Goal: Task Accomplishment & Management: Manage account settings

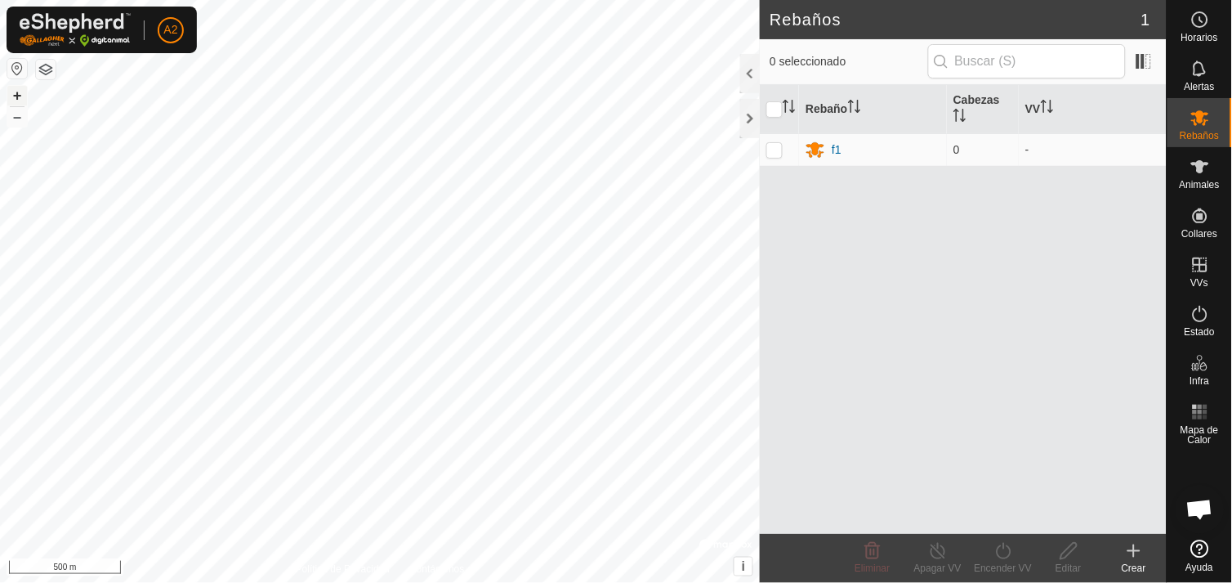
click at [19, 93] on button "+" at bounding box center [17, 96] width 20 height 20
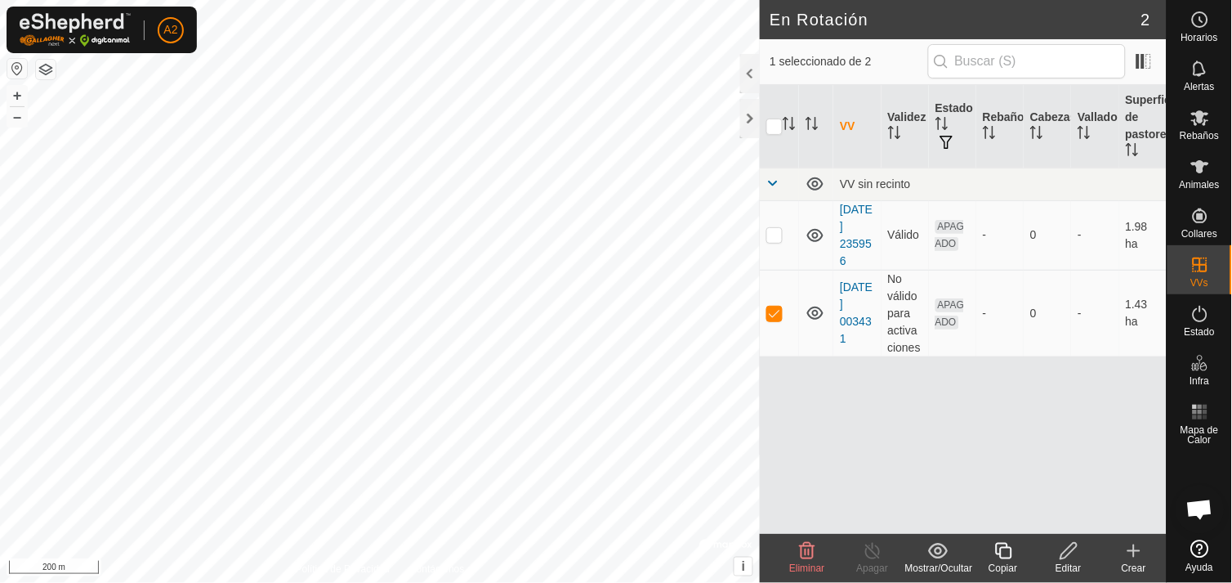
click at [809, 558] on icon at bounding box center [808, 551] width 16 height 16
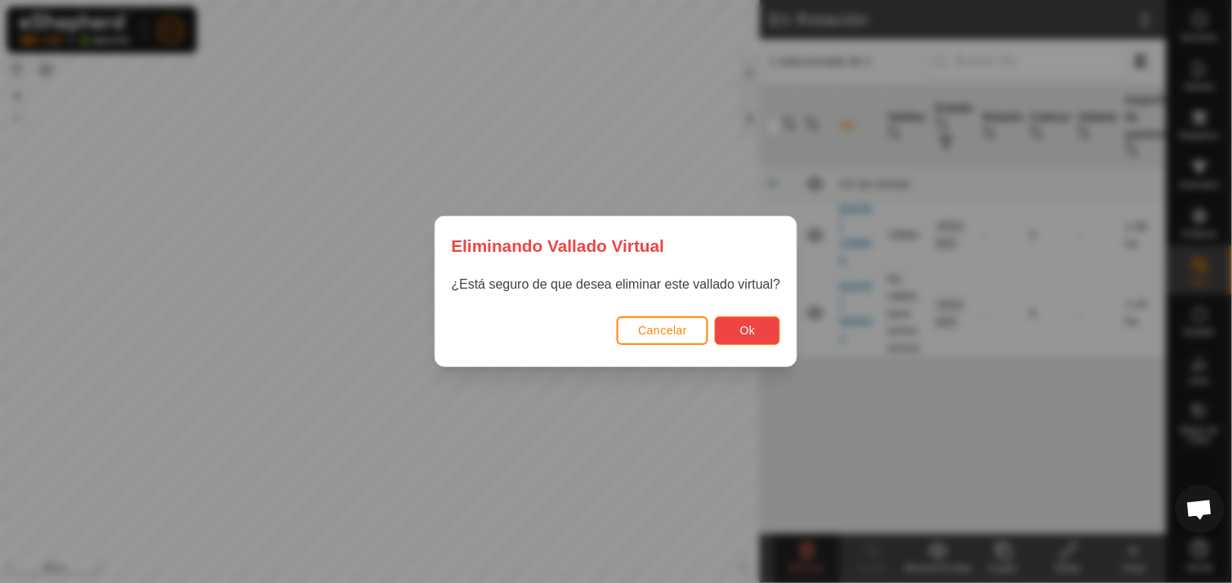
click at [760, 336] on button "Ok" at bounding box center [747, 330] width 65 height 29
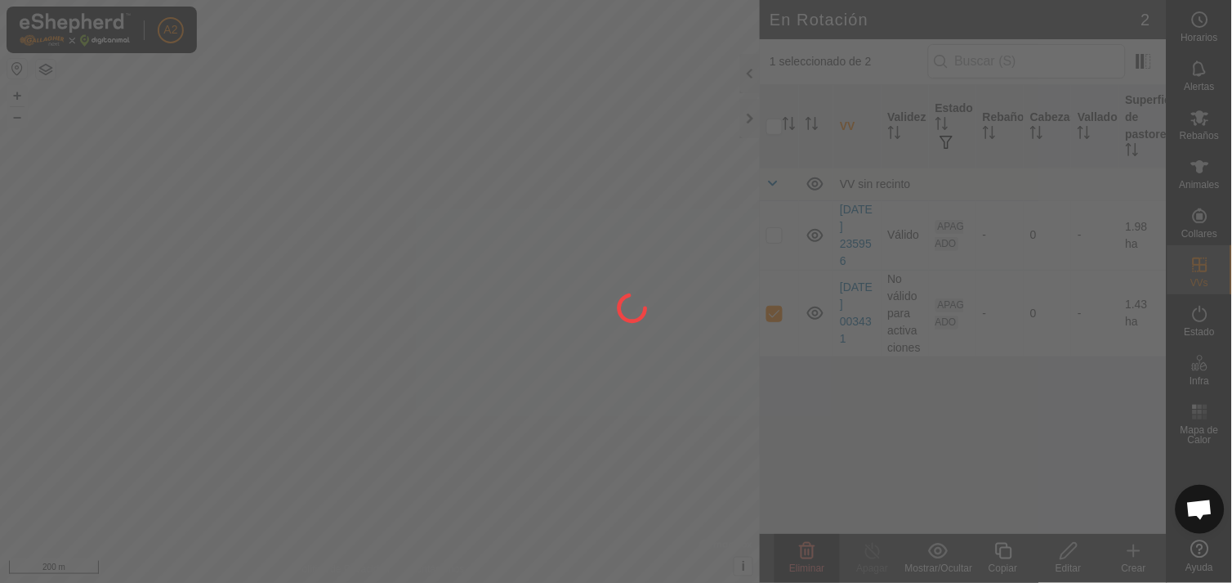
checkbox input "false"
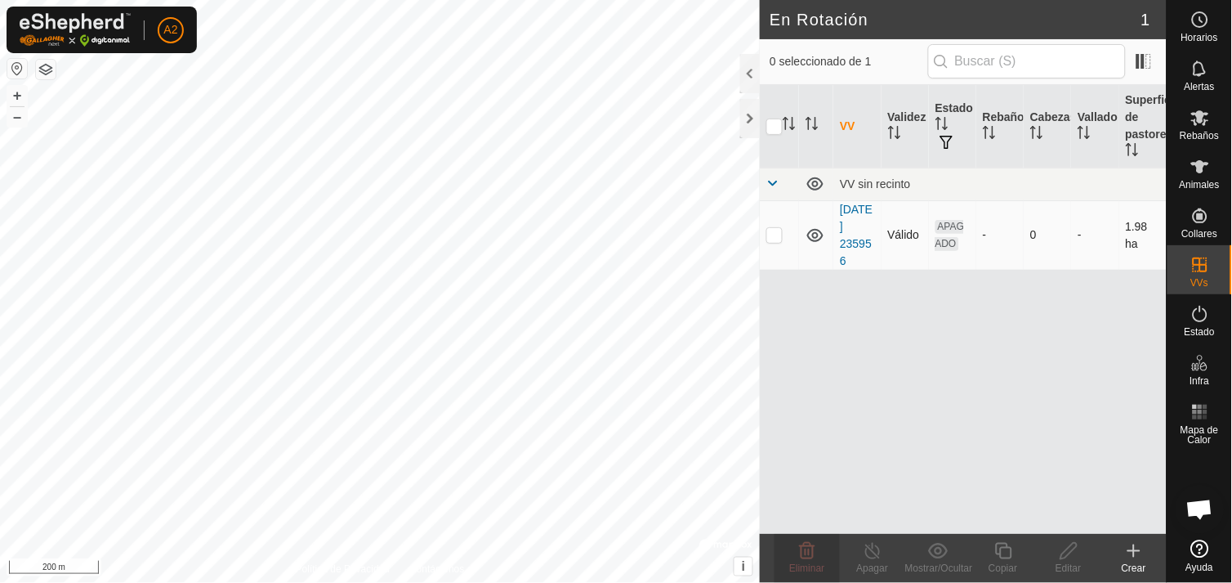
click at [770, 266] on div "En Rotación 1 0 seleccionado de 1 VV Validez Estado Rebaño [PERSON_NAME] Superf…" at bounding box center [583, 291] width 1167 height 583
click at [662, 0] on html "A2 Horarios Alertas Rebaños Animales Collares VVs Estado Infra Mapa de Calor Ay…" at bounding box center [616, 291] width 1232 height 583
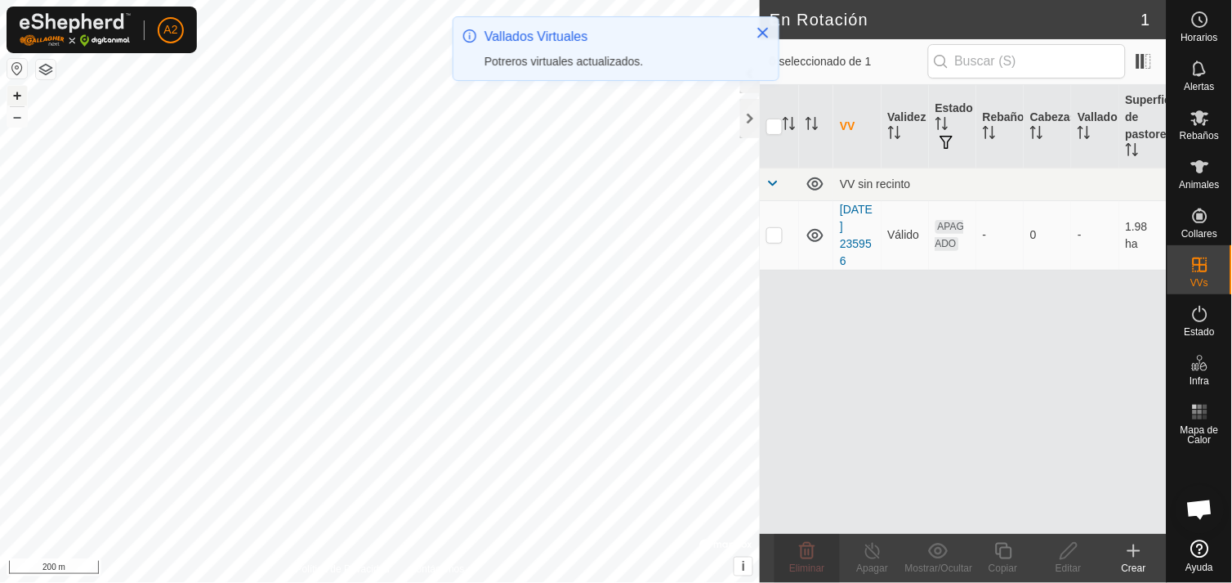
click at [15, 95] on button "+" at bounding box center [17, 96] width 20 height 20
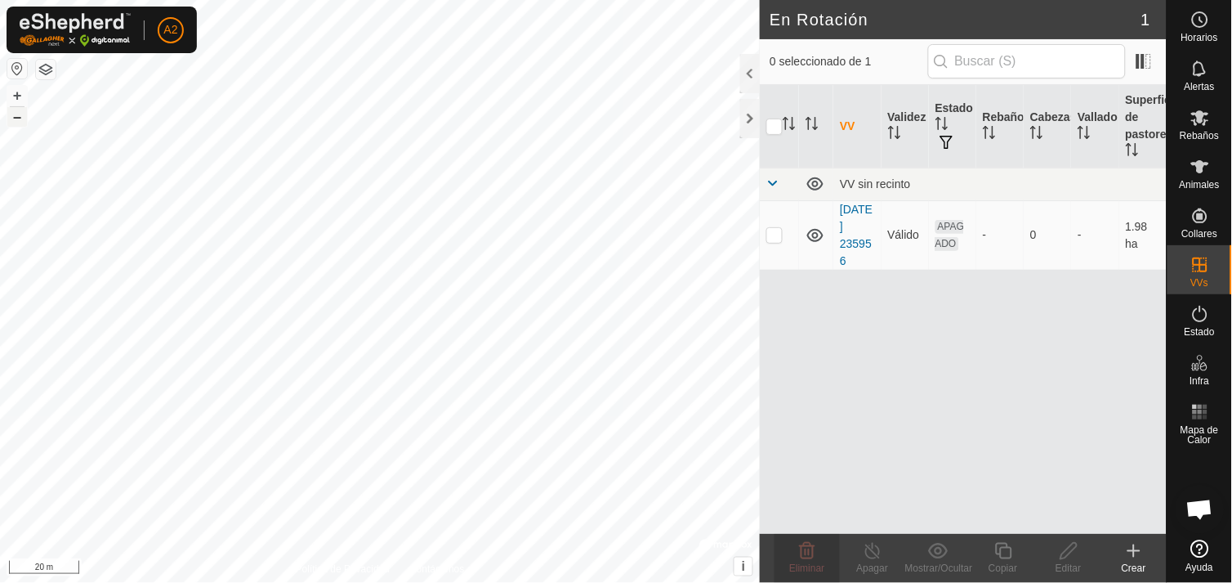
click at [21, 116] on button "–" at bounding box center [17, 117] width 20 height 20
click at [0, 173] on html "A2 Horarios Alertas Rebaños Animales Collares VVs Estado Infra Mapa de Calor Ay…" at bounding box center [616, 291] width 1232 height 583
click at [0, 92] on html "A2 Horarios Alertas Rebaños Animales Collares VVs Estado Infra Mapa de Calor Ay…" at bounding box center [616, 291] width 1232 height 583
click at [23, 123] on button "–" at bounding box center [17, 117] width 20 height 20
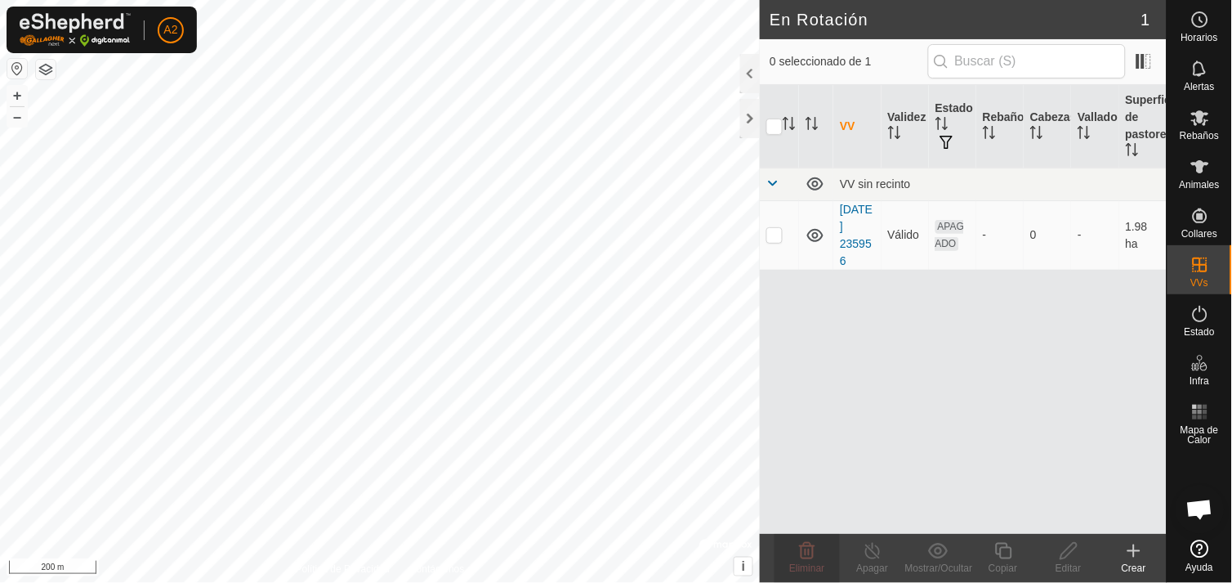
click at [0, 307] on html "A2 Horarios Alertas Rebaños Animales Collares VVs Estado Infra Mapa de Calor Ay…" at bounding box center [616, 291] width 1232 height 583
click at [12, 98] on button "+" at bounding box center [17, 96] width 20 height 20
click at [20, 92] on button "+" at bounding box center [17, 96] width 20 height 20
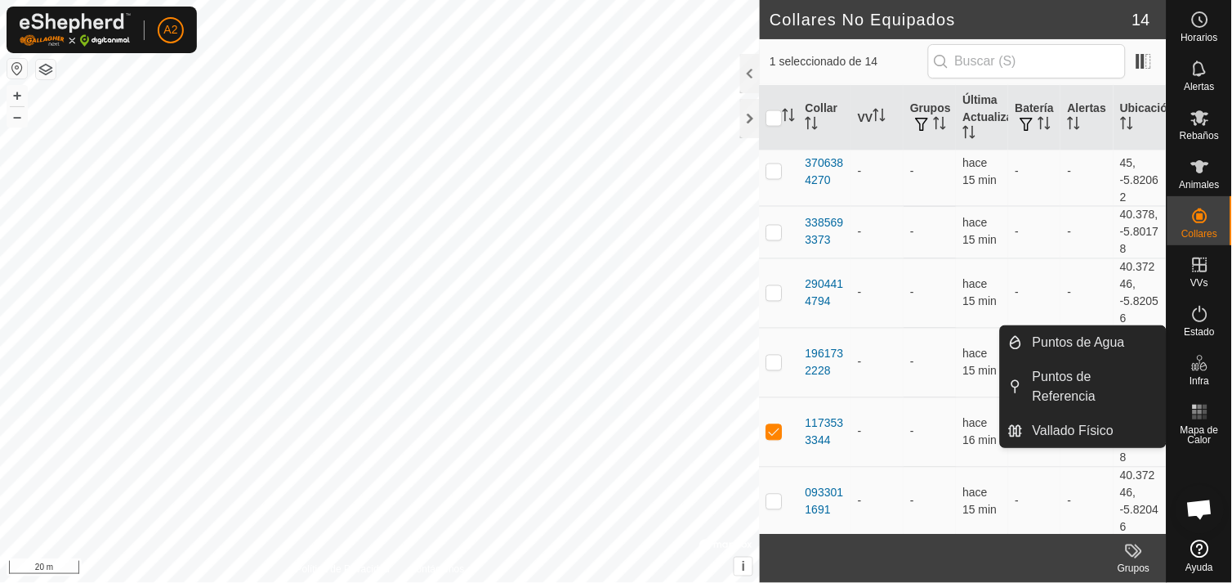
scroll to position [574, 0]
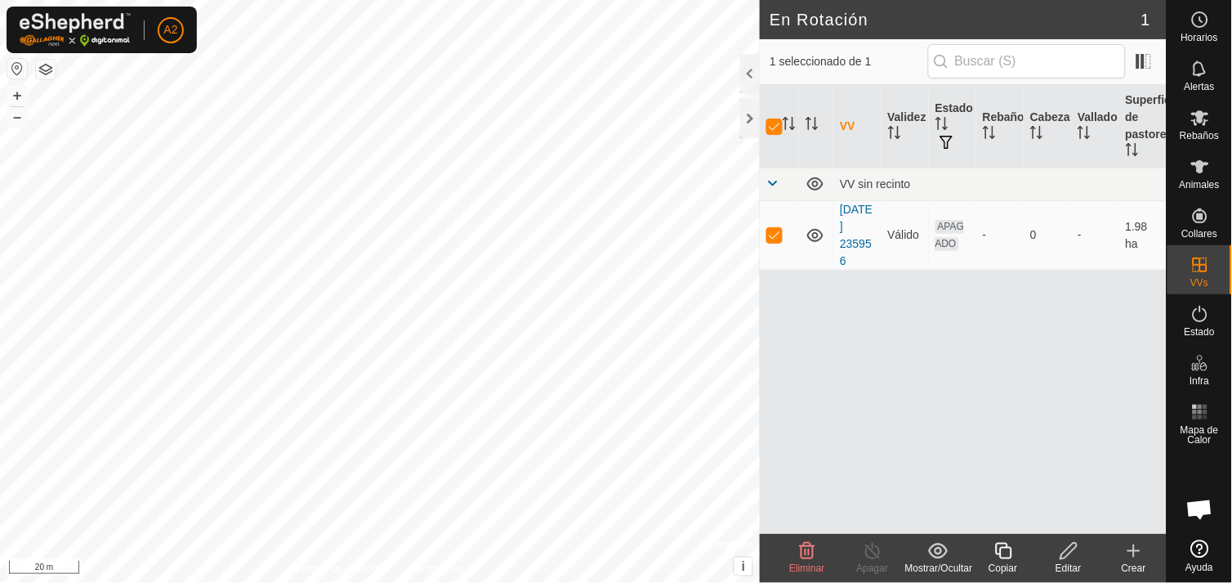
click at [934, 565] on div "Mostrar/Ocultar" at bounding box center [937, 568] width 65 height 15
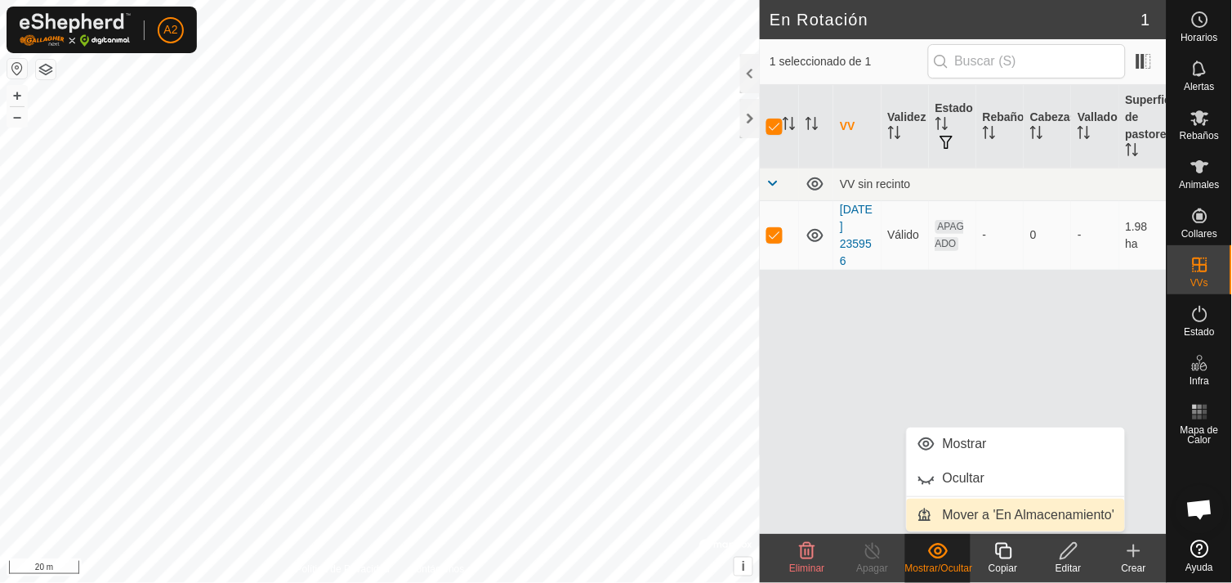
click at [1005, 508] on link "Mover a 'En Almacenamiento'" at bounding box center [1016, 514] width 218 height 33
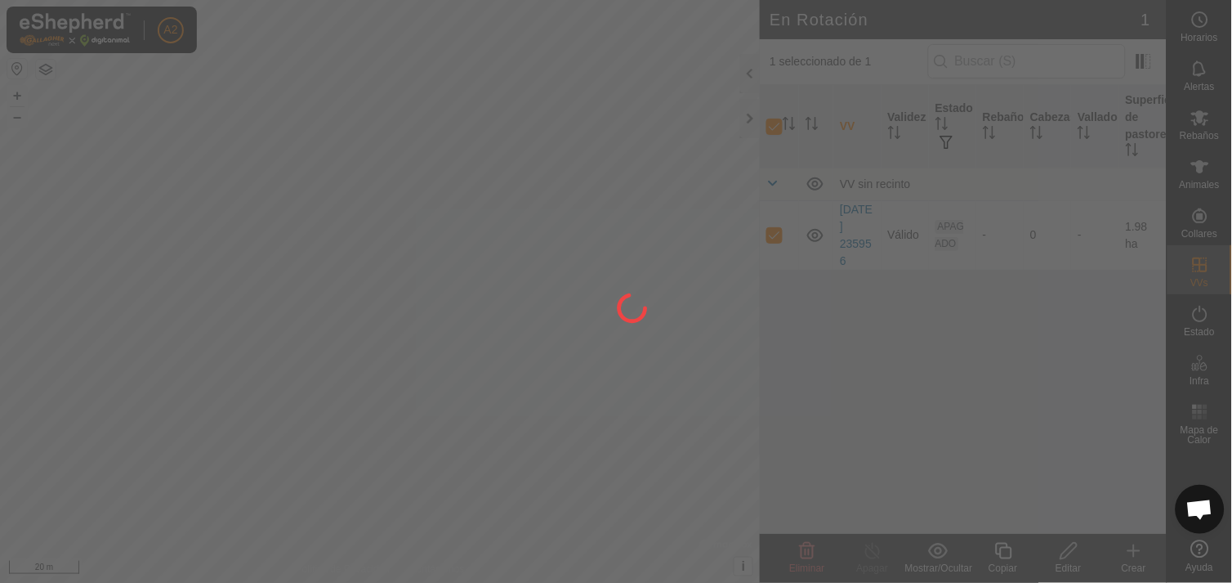
checkbox input "false"
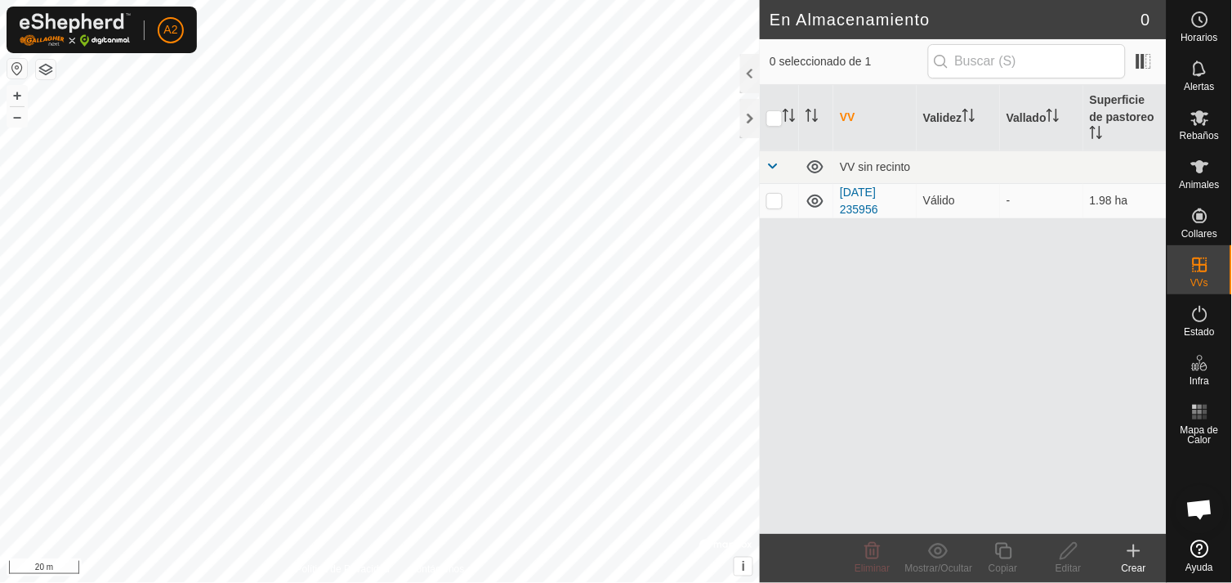
checkbox input "true"
click at [771, 159] on span at bounding box center [772, 165] width 13 height 13
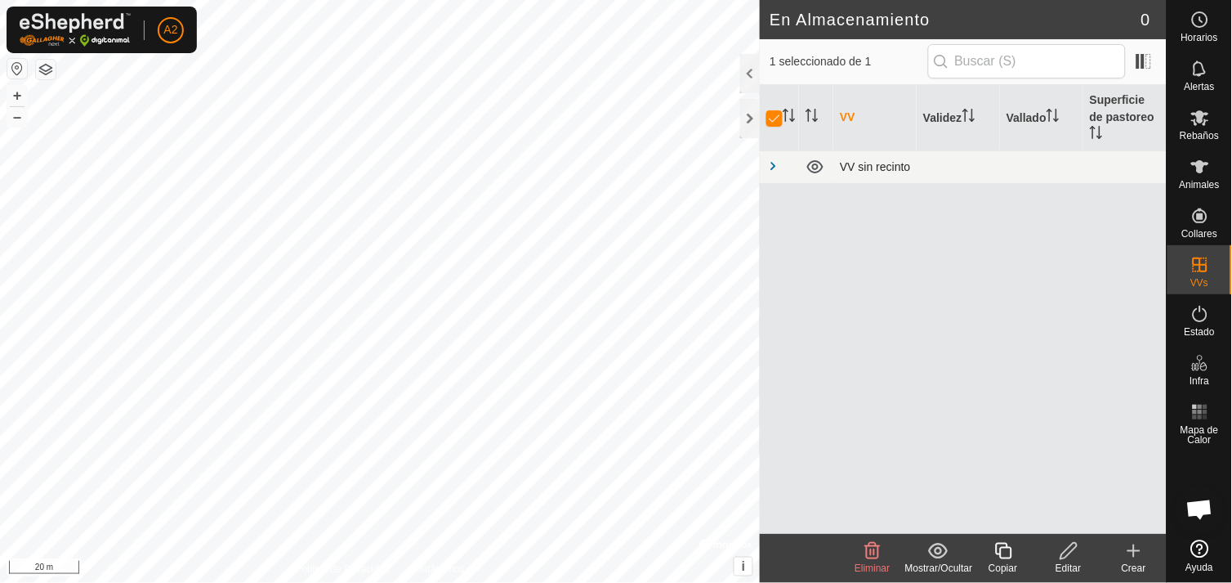
click at [772, 159] on span at bounding box center [772, 165] width 13 height 13
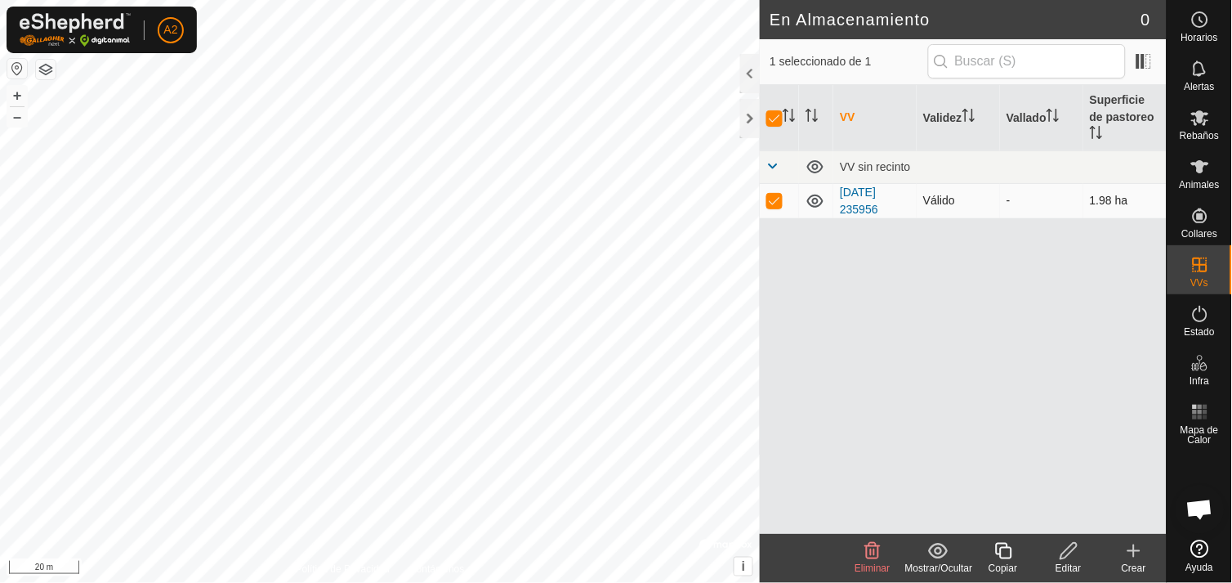
click at [779, 194] on p-checkbox at bounding box center [774, 200] width 16 height 13
checkbox input "false"
click at [779, 194] on p-checkbox at bounding box center [774, 200] width 16 height 13
checkbox input "true"
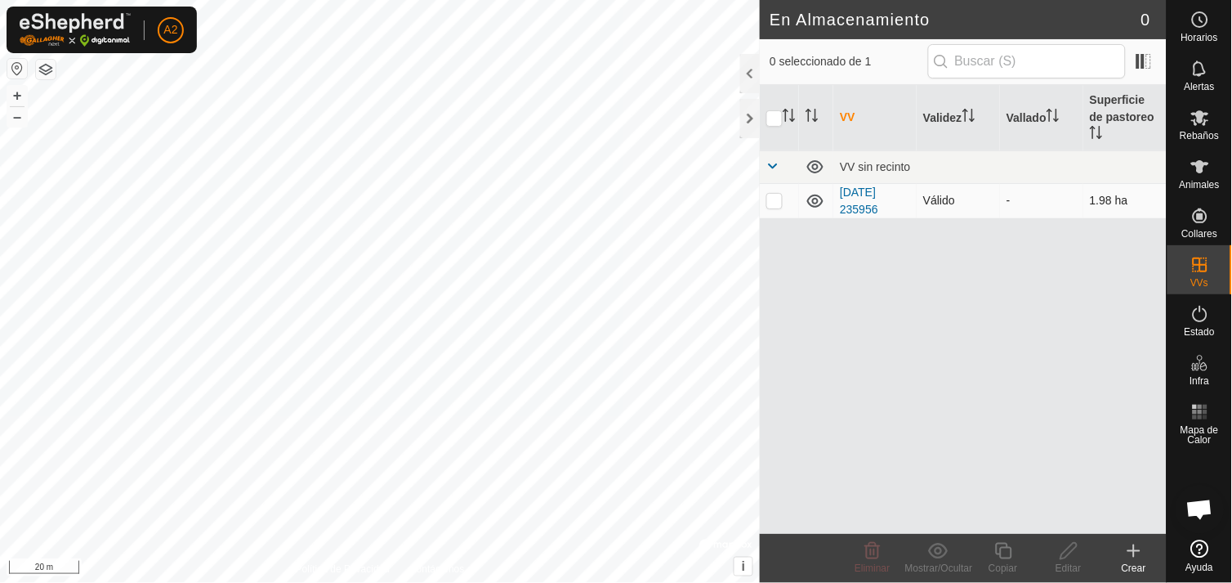
checkbox input "true"
click at [779, 194] on p-checkbox at bounding box center [774, 200] width 16 height 13
checkbox input "false"
checkbox input "true"
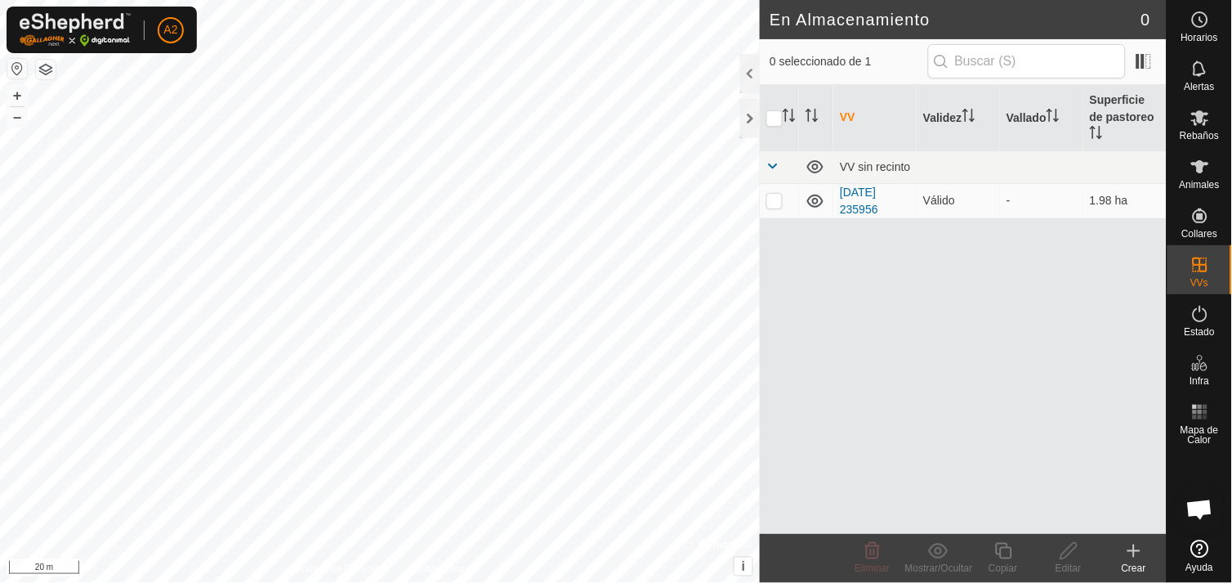
checkbox input "true"
click at [855, 183] on td "[DATE] 235956" at bounding box center [874, 200] width 83 height 35
click at [855, 185] on link "[DATE] 235956" at bounding box center [859, 200] width 38 height 30
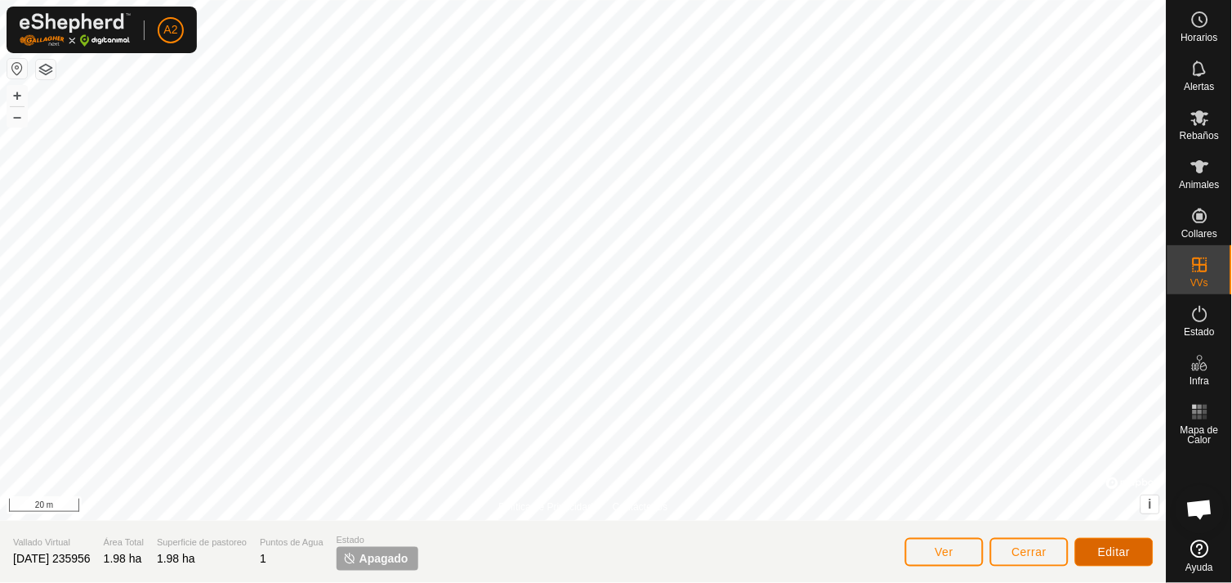
click at [1109, 552] on span "Editar" at bounding box center [1114, 551] width 33 height 13
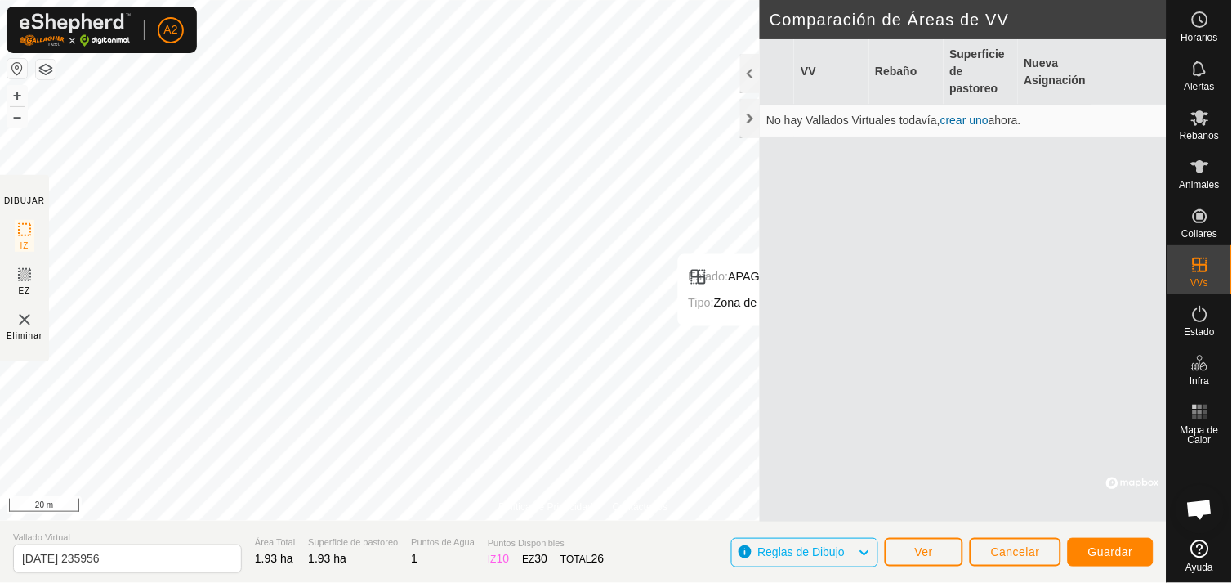
click at [962, 519] on div "VV Rebaño Superficie de pastoreo Nueva Asignación No hay Vallados Virtuales tod…" at bounding box center [963, 280] width 407 height 482
click at [1101, 545] on span "Guardar" at bounding box center [1110, 551] width 45 height 13
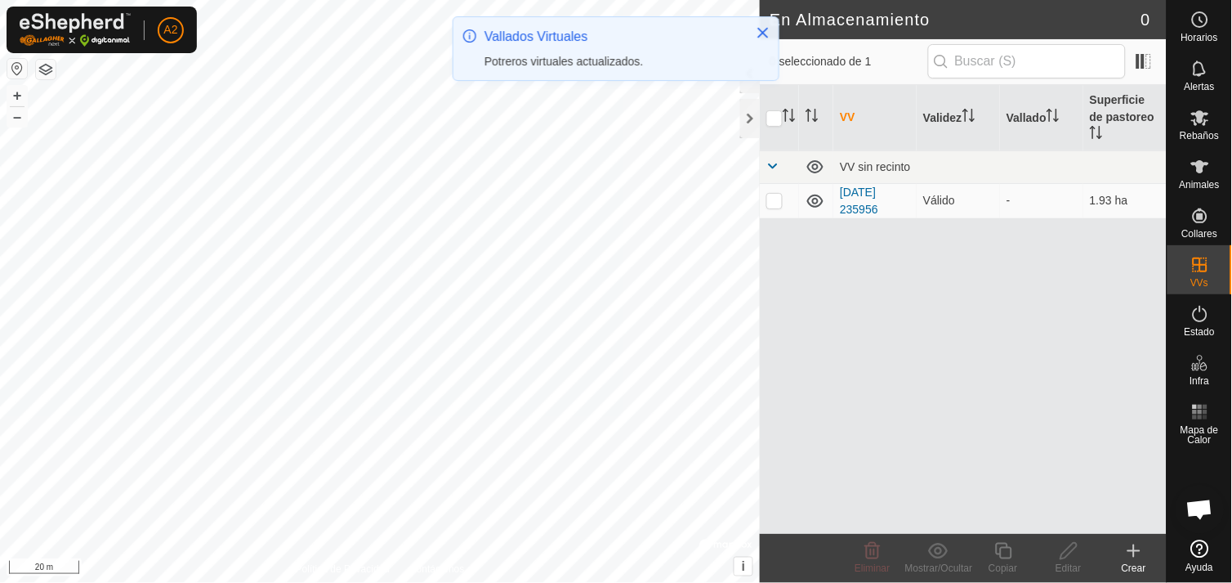
checkbox input "true"
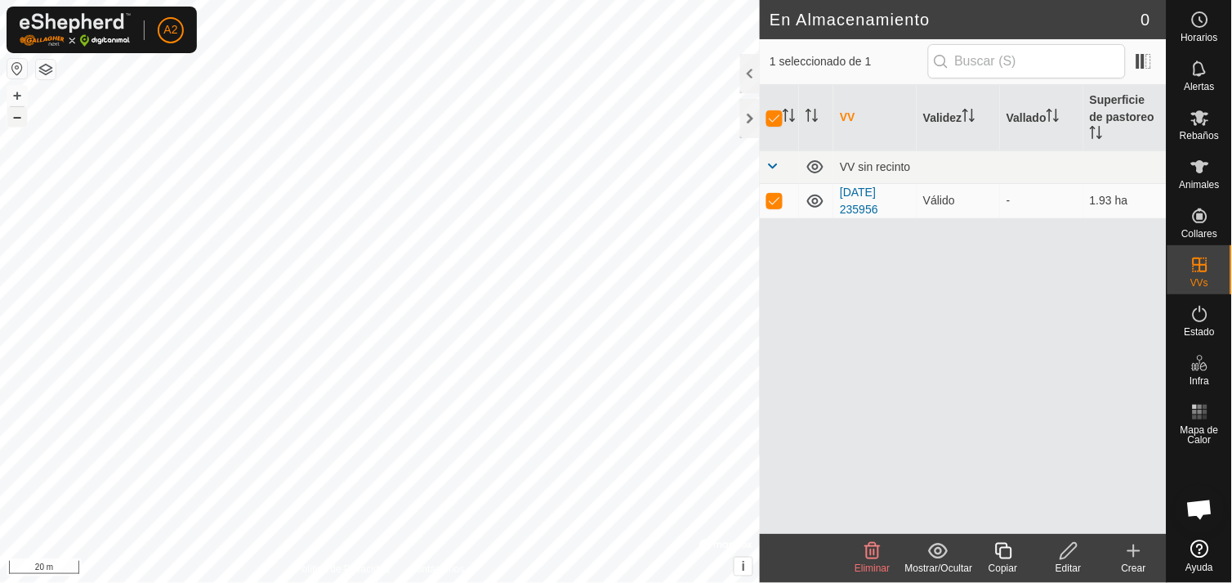
click at [13, 120] on button "–" at bounding box center [17, 117] width 20 height 20
click at [750, 116] on div at bounding box center [750, 118] width 20 height 39
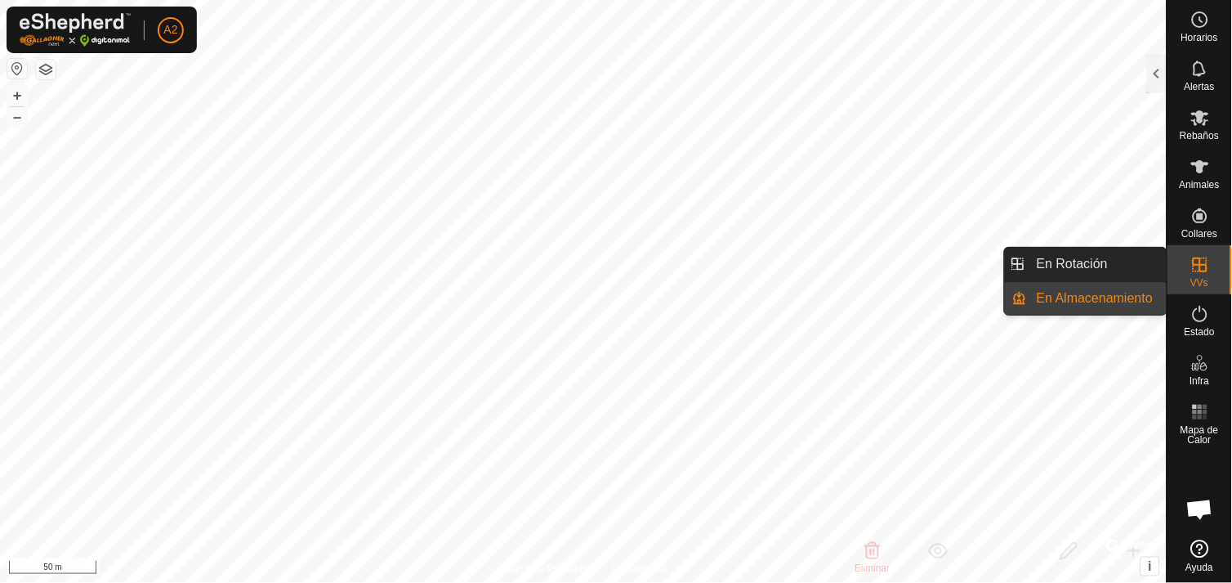
click at [1207, 273] on icon at bounding box center [1201, 265] width 20 height 20
click at [1101, 303] on link "En Almacenamiento" at bounding box center [1097, 298] width 140 height 33
click at [1101, 299] on link "En Almacenamiento" at bounding box center [1097, 298] width 140 height 33
click at [1092, 294] on link "En Almacenamiento" at bounding box center [1097, 298] width 140 height 33
click at [1085, 250] on link "En Rotación" at bounding box center [1097, 264] width 140 height 33
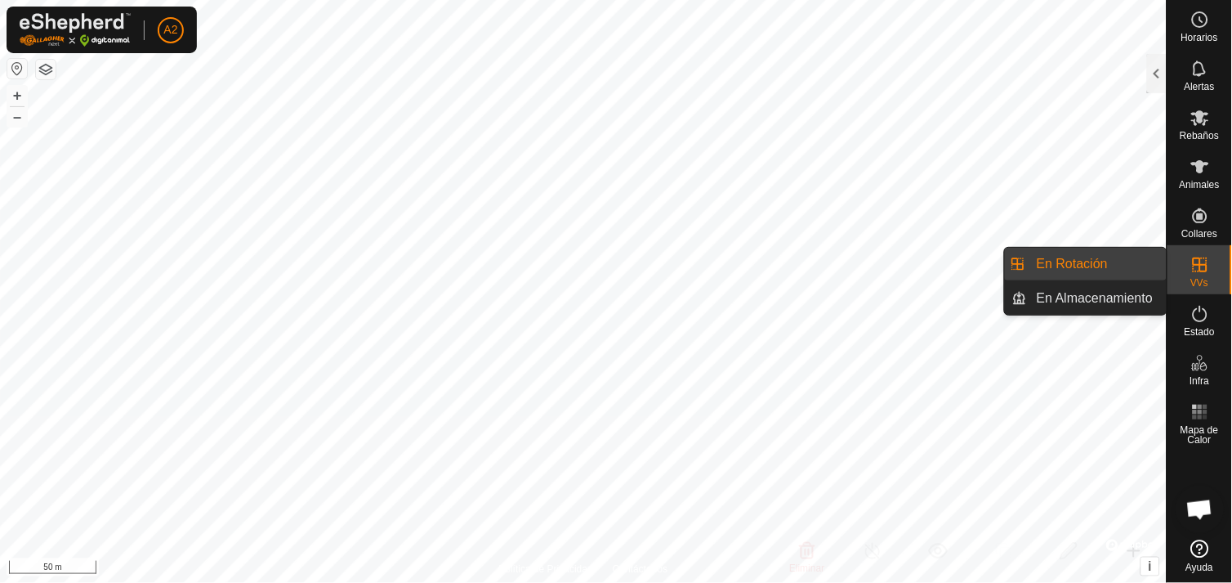
click at [1076, 260] on link "En Rotación" at bounding box center [1097, 264] width 140 height 33
click at [1089, 294] on link "En Almacenamiento" at bounding box center [1097, 298] width 140 height 33
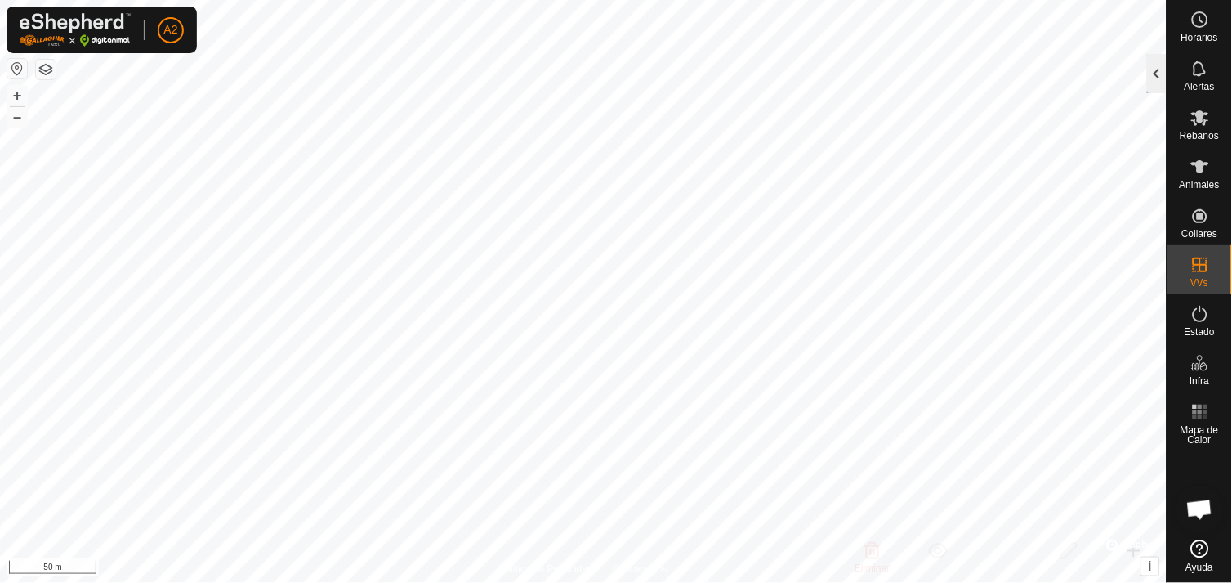
click at [1160, 82] on div at bounding box center [1157, 73] width 20 height 39
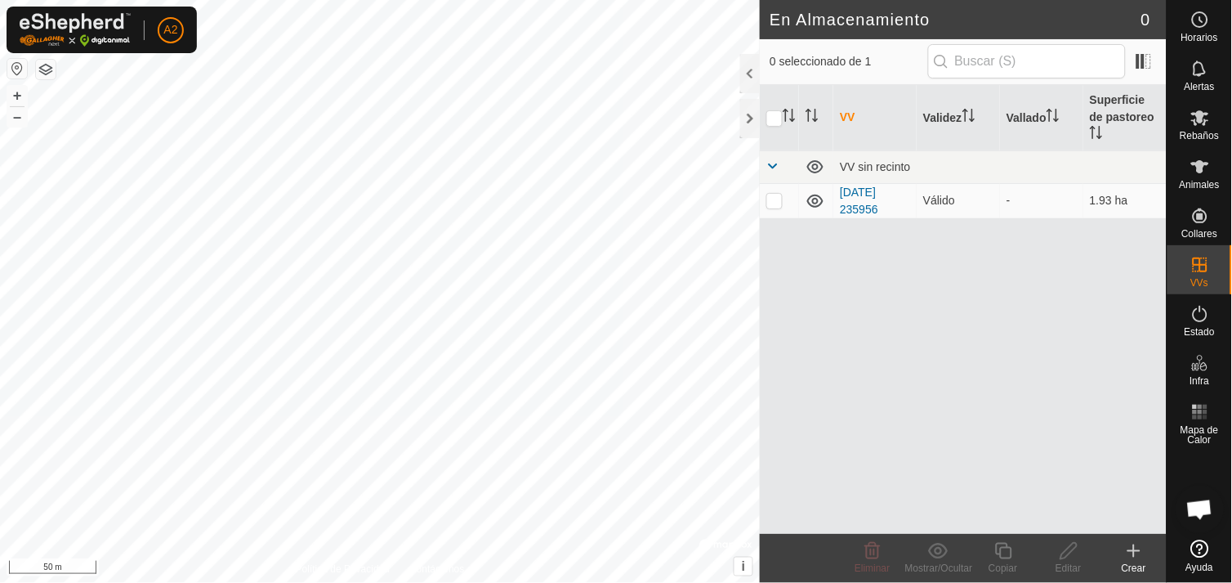
checkbox input "true"
click at [968, 160] on div "VV sin recinto" at bounding box center [1000, 166] width 320 height 13
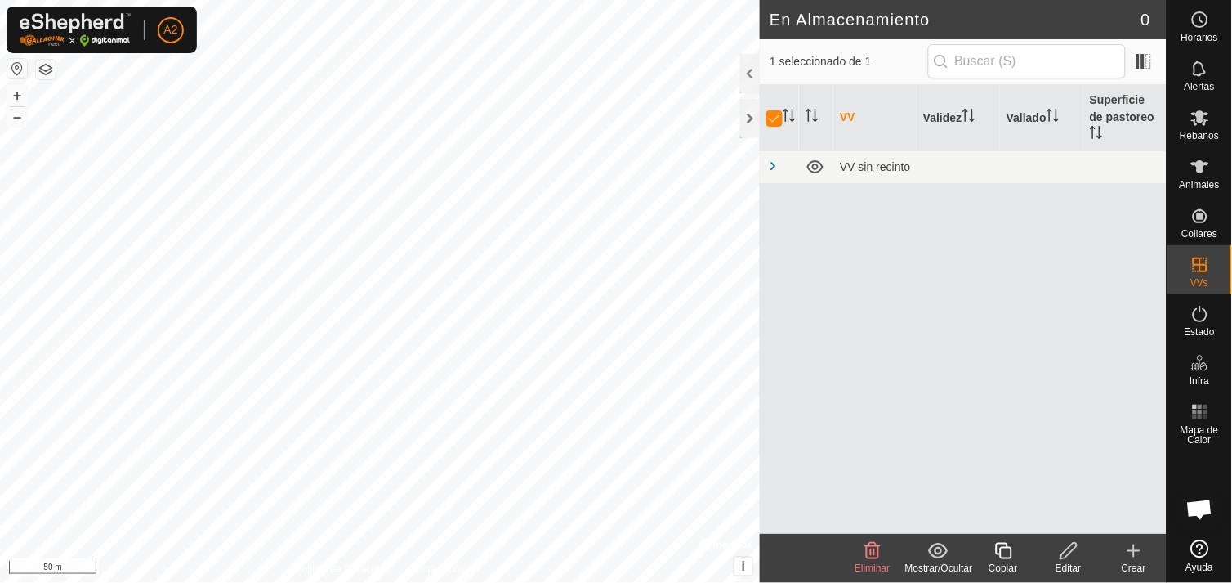
click at [871, 547] on icon at bounding box center [873, 551] width 20 height 20
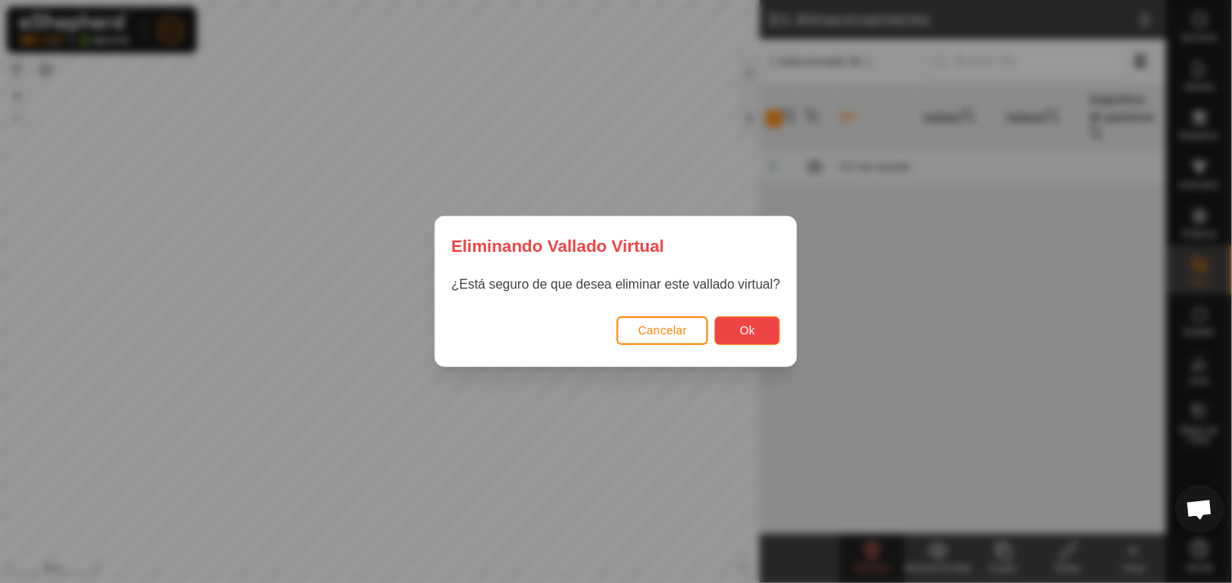
click at [757, 333] on button "Ok" at bounding box center [747, 330] width 65 height 29
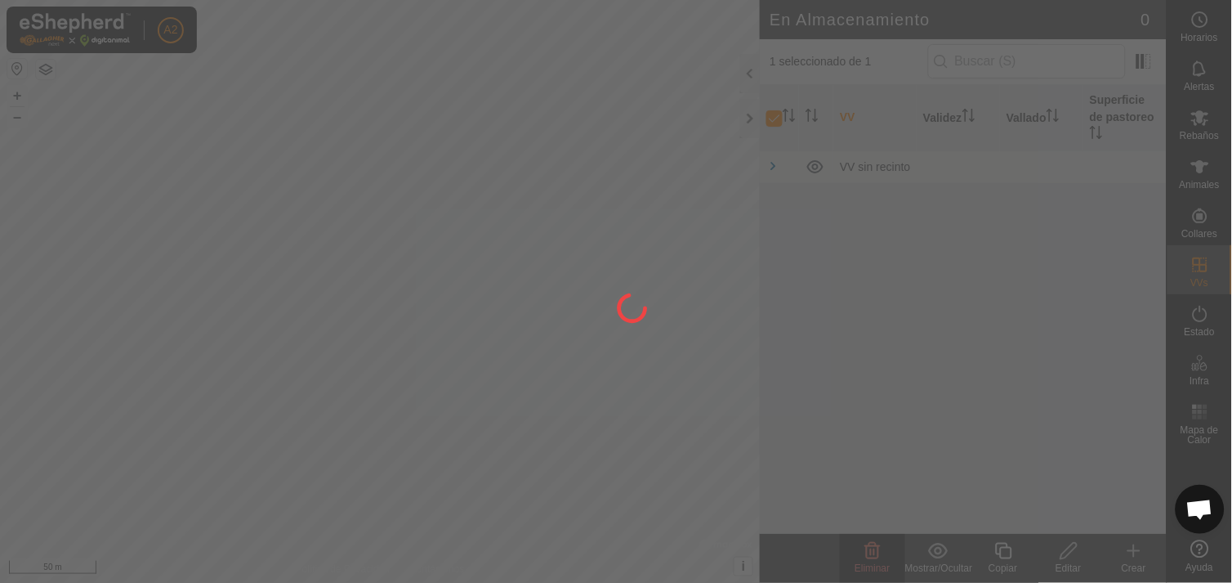
checkbox input "false"
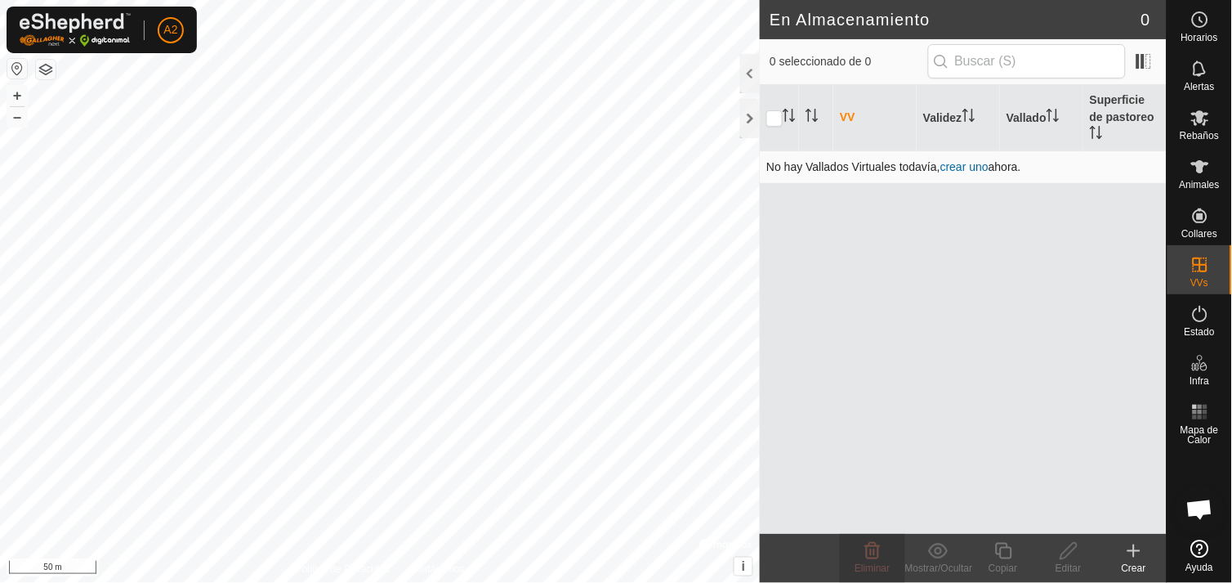
click at [972, 160] on link "crear uno" at bounding box center [964, 166] width 48 height 13
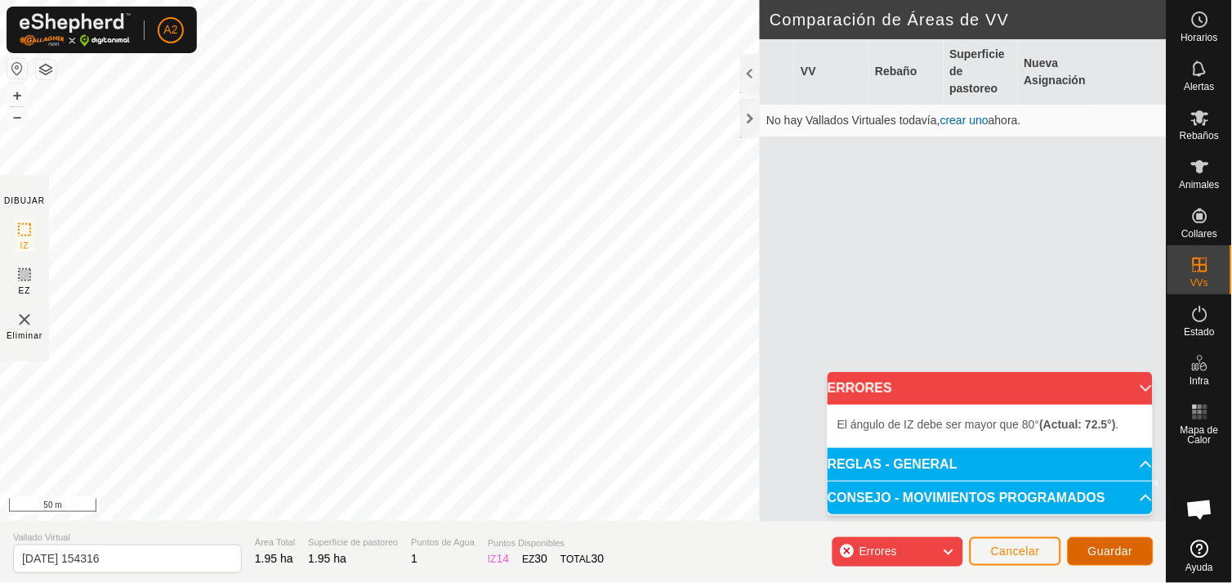
click at [1114, 547] on span "Guardar" at bounding box center [1110, 550] width 45 height 13
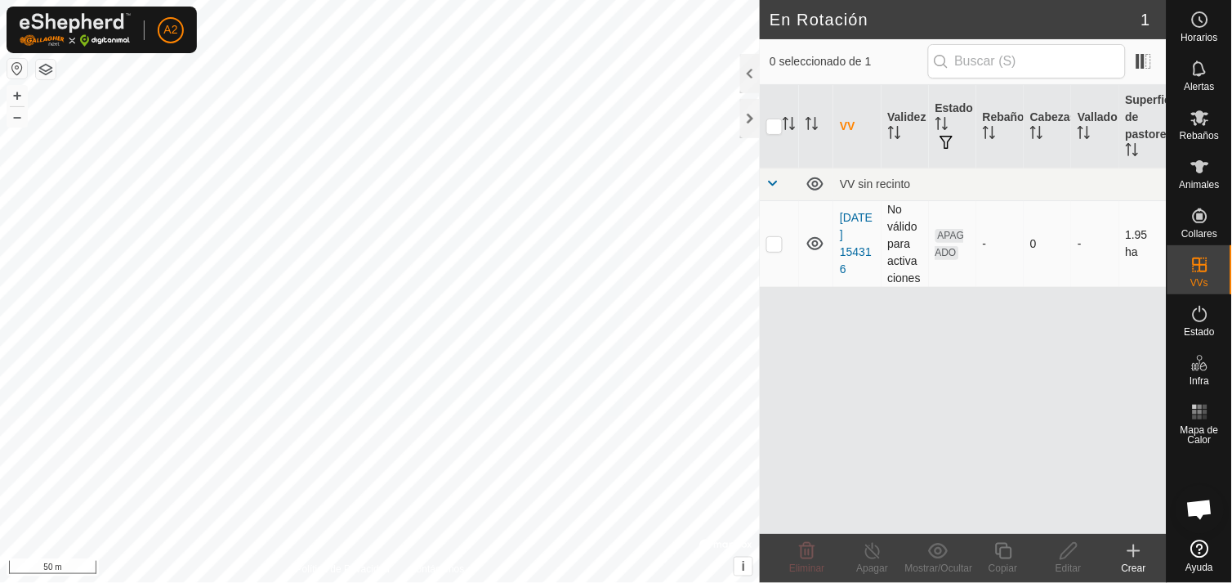
click at [772, 241] on p-checkbox at bounding box center [774, 243] width 16 height 13
checkbox input "true"
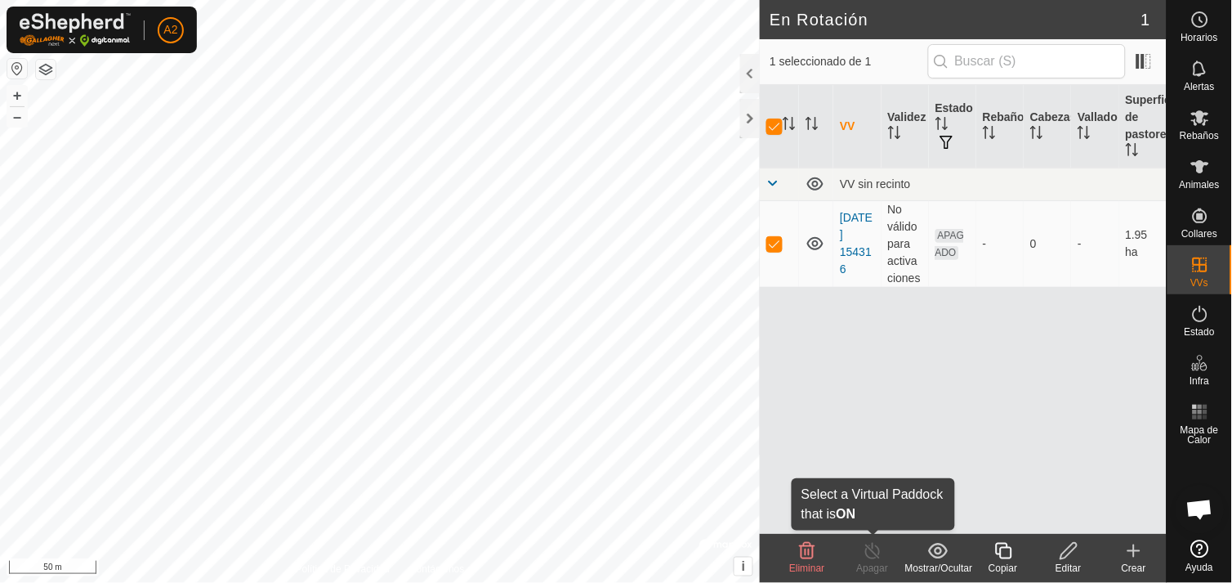
click at [878, 568] on div "Apagar" at bounding box center [872, 568] width 65 height 15
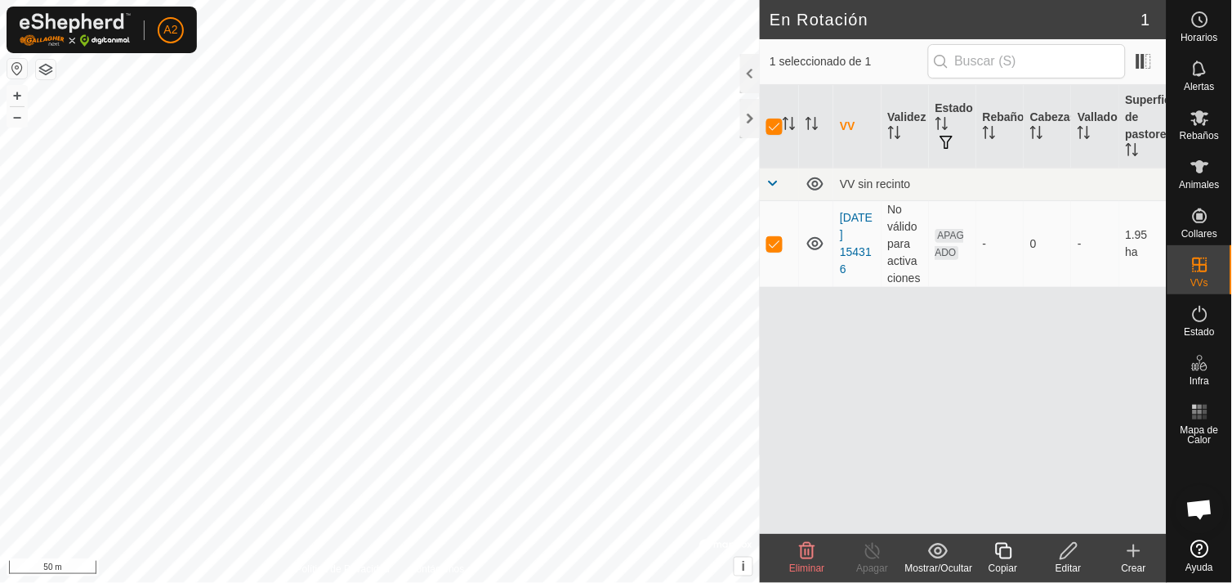
click at [878, 568] on div "Apagar" at bounding box center [872, 568] width 65 height 15
click at [772, 247] on p-checkbox at bounding box center [774, 243] width 16 height 13
checkbox input "false"
click at [773, 245] on p-checkbox at bounding box center [774, 243] width 16 height 13
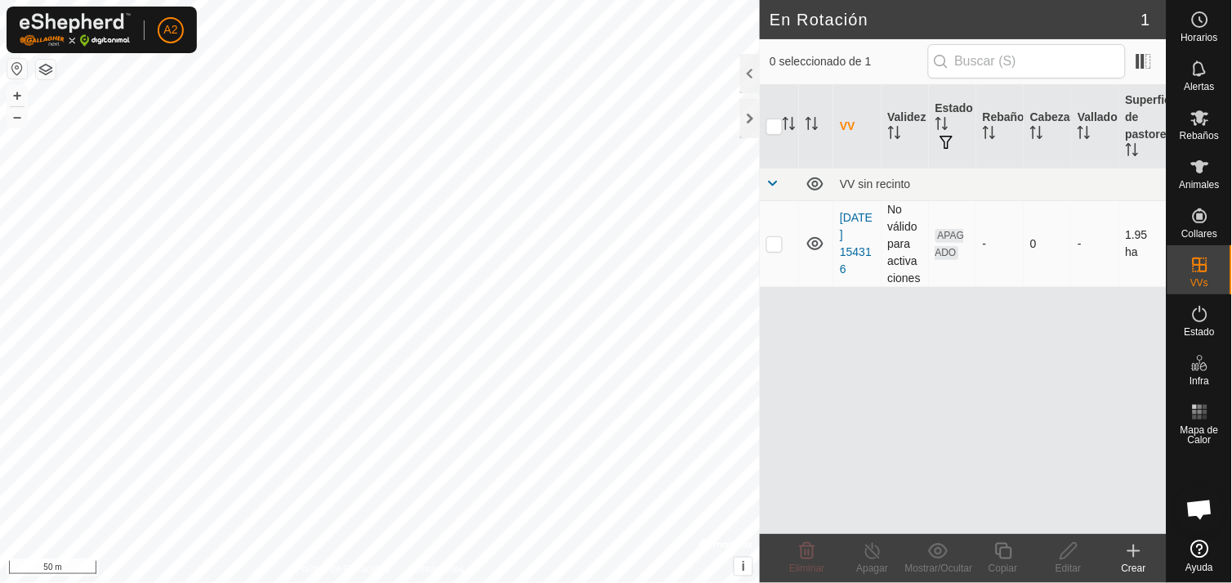
checkbox input "true"
click at [1000, 553] on icon at bounding box center [1003, 551] width 16 height 16
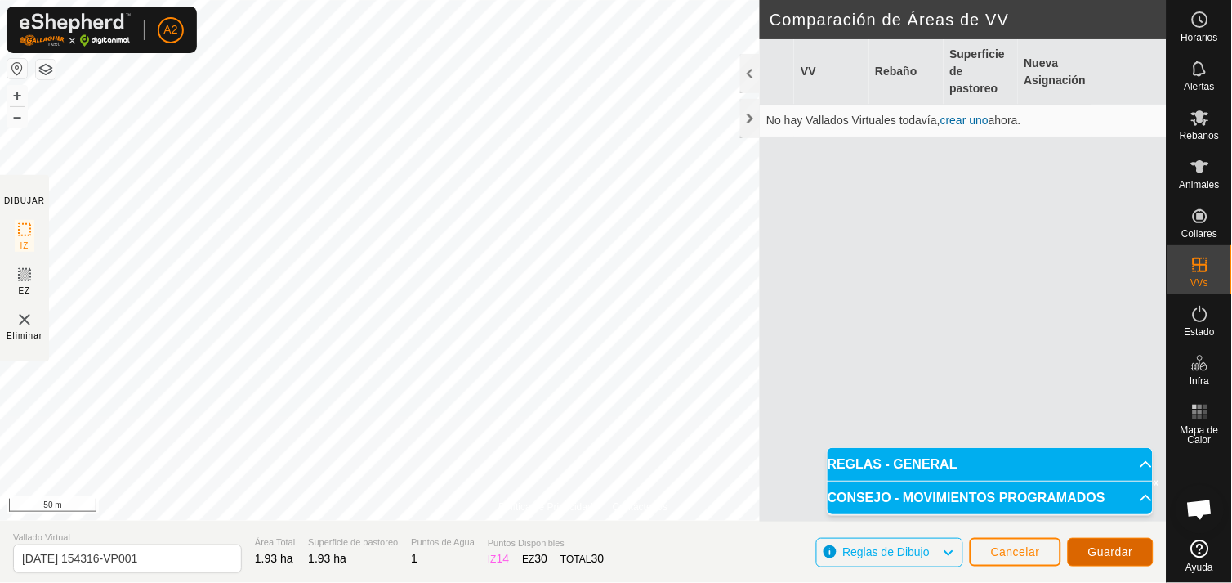
click at [1124, 549] on span "Guardar" at bounding box center [1110, 551] width 45 height 13
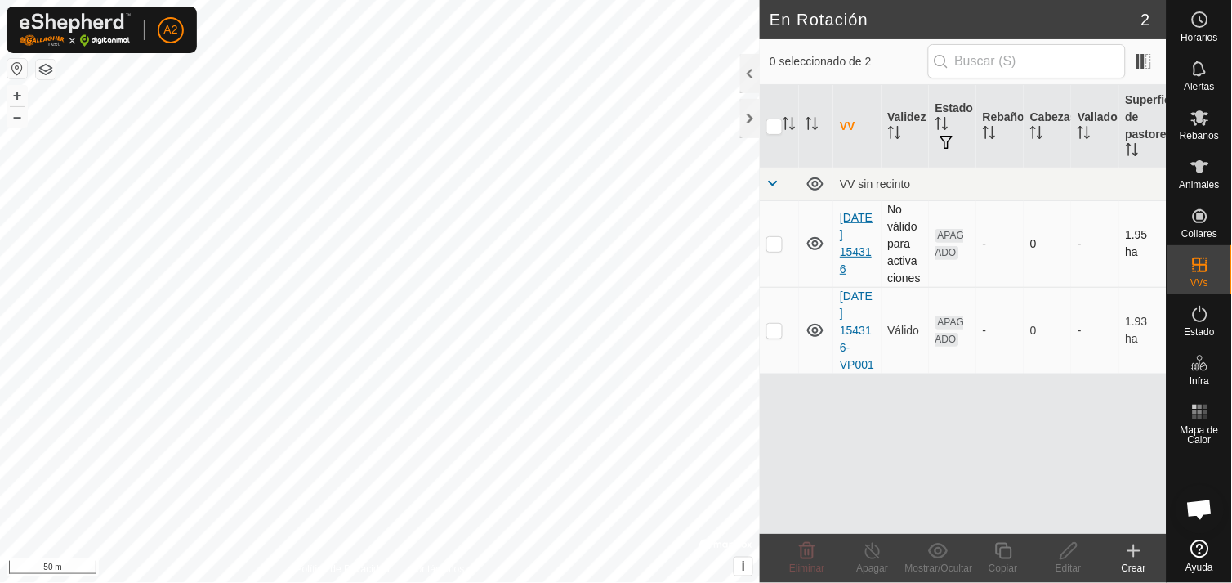
click at [847, 248] on link "[DATE] 154316" at bounding box center [856, 243] width 33 height 65
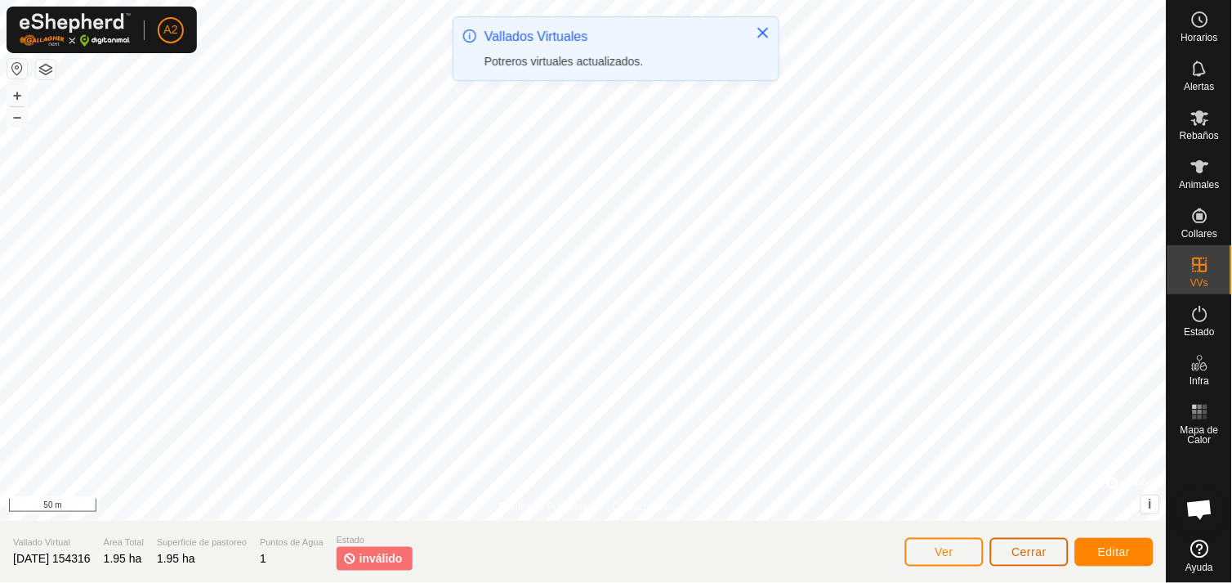
click at [1030, 557] on span "Cerrar" at bounding box center [1029, 551] width 35 height 13
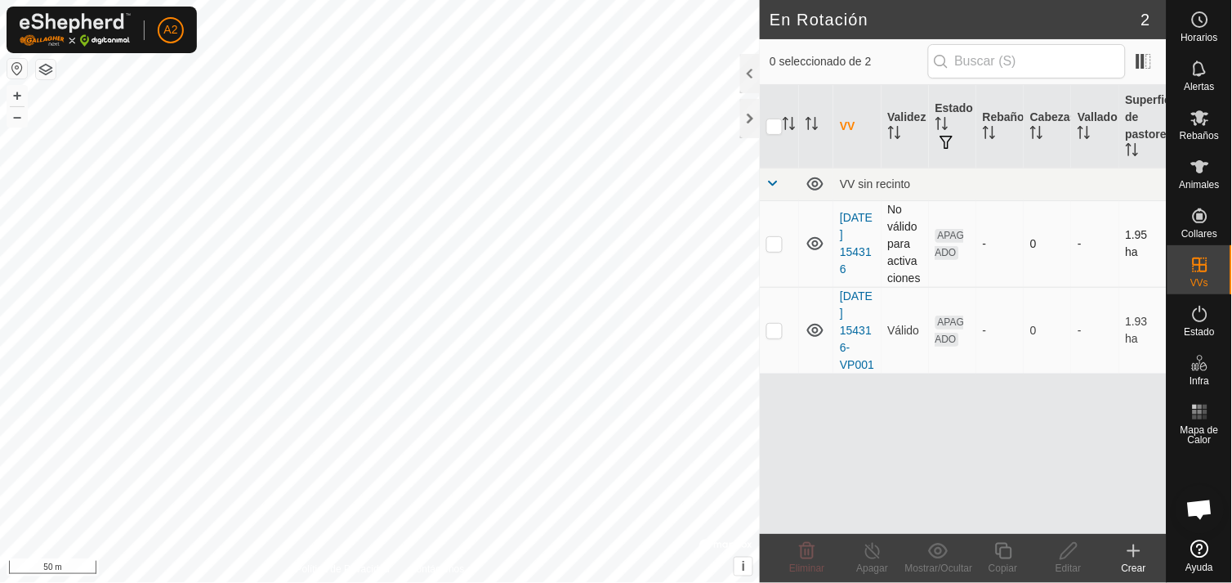
click at [775, 242] on p-checkbox at bounding box center [774, 243] width 16 height 13
click at [813, 549] on icon at bounding box center [808, 551] width 16 height 16
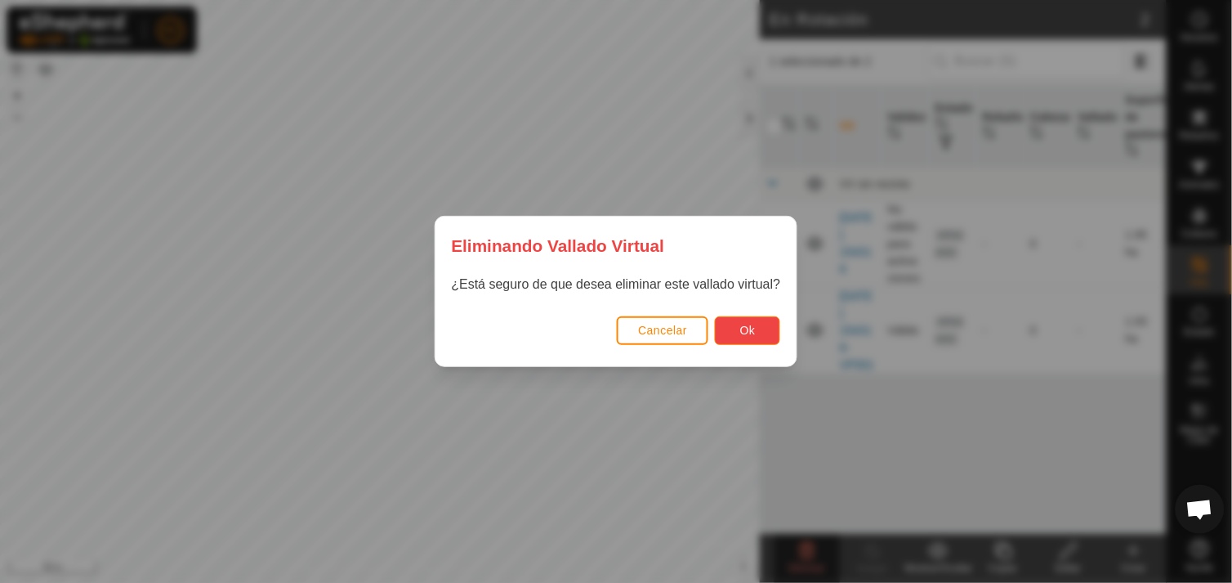
click at [762, 327] on button "Ok" at bounding box center [747, 330] width 65 height 29
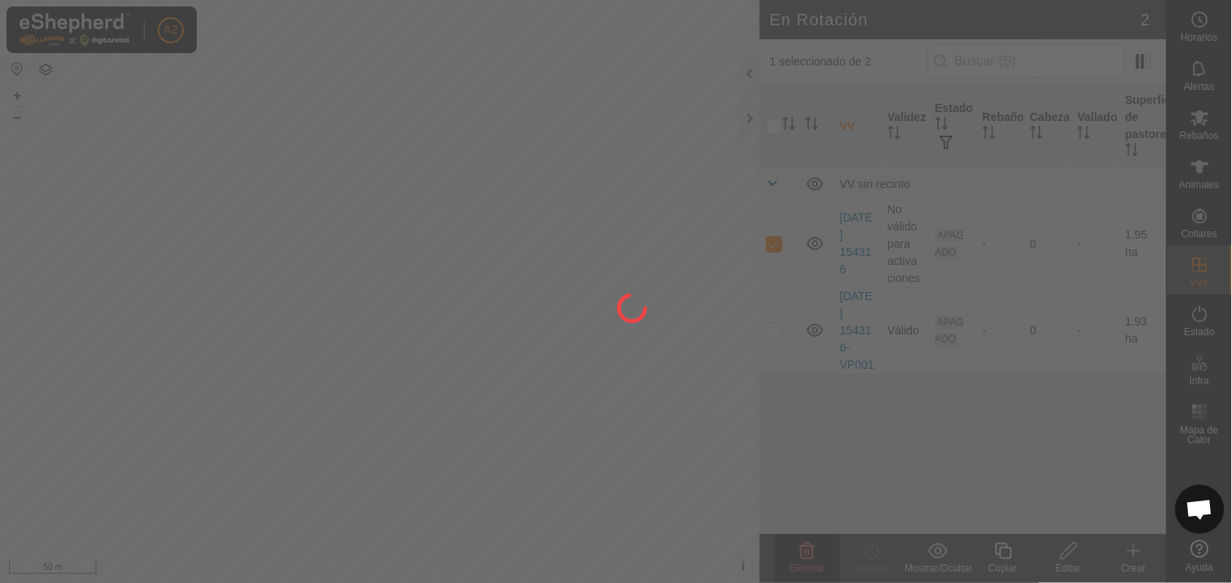
checkbox input "false"
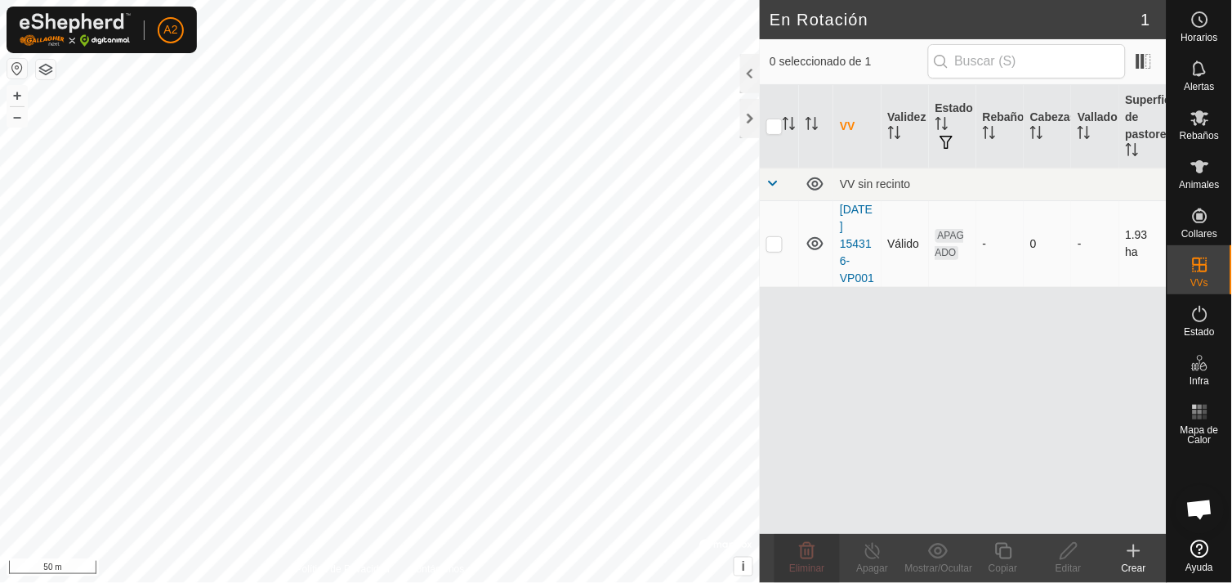
click at [777, 241] on p-checkbox at bounding box center [774, 243] width 16 height 13
checkbox input "true"
click at [776, 248] on p-checkbox at bounding box center [774, 243] width 16 height 13
checkbox input "false"
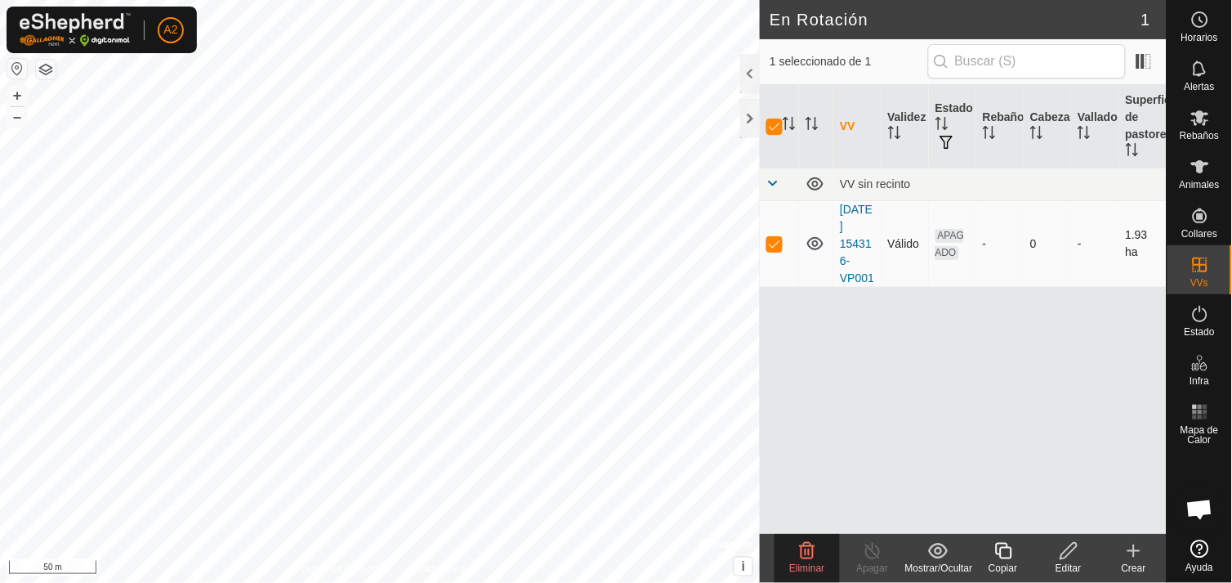
checkbox input "false"
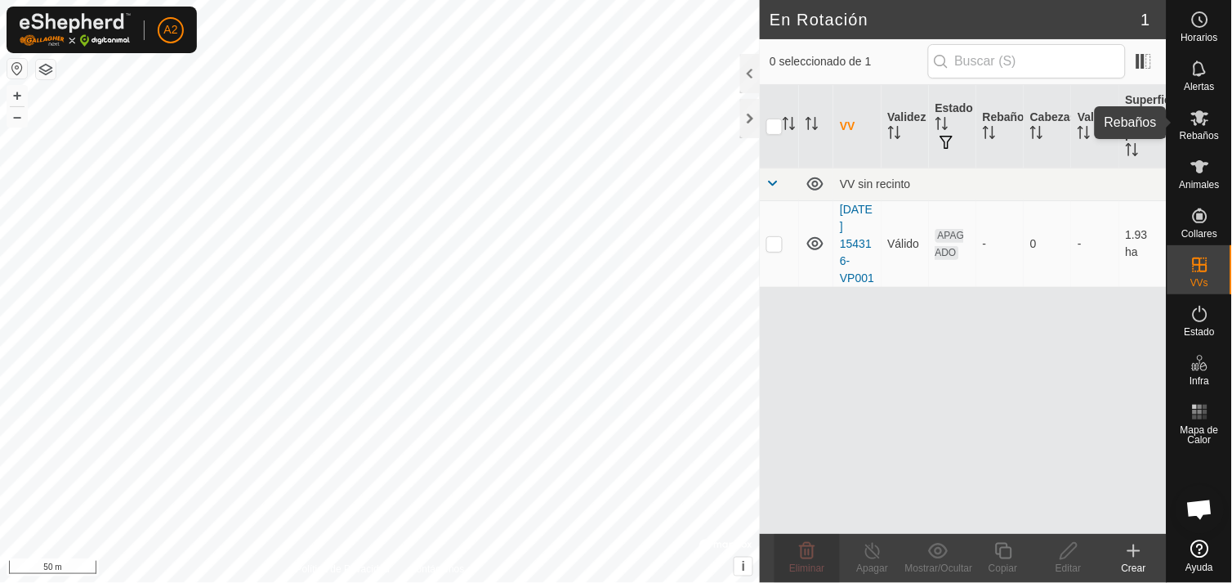
click at [1195, 118] on icon at bounding box center [1200, 118] width 18 height 16
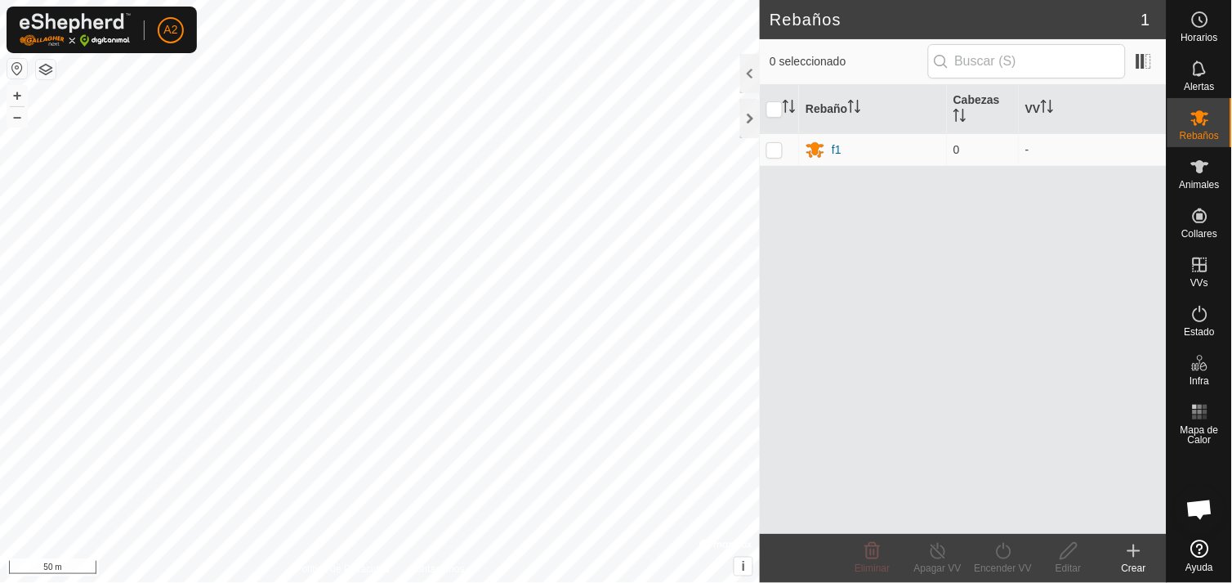
click at [911, 200] on div "Rebaño [PERSON_NAME] f1 0 -" at bounding box center [963, 309] width 407 height 449
click at [772, 150] on p-checkbox at bounding box center [774, 149] width 16 height 13
checkbox input "true"
click at [871, 556] on icon at bounding box center [873, 551] width 20 height 20
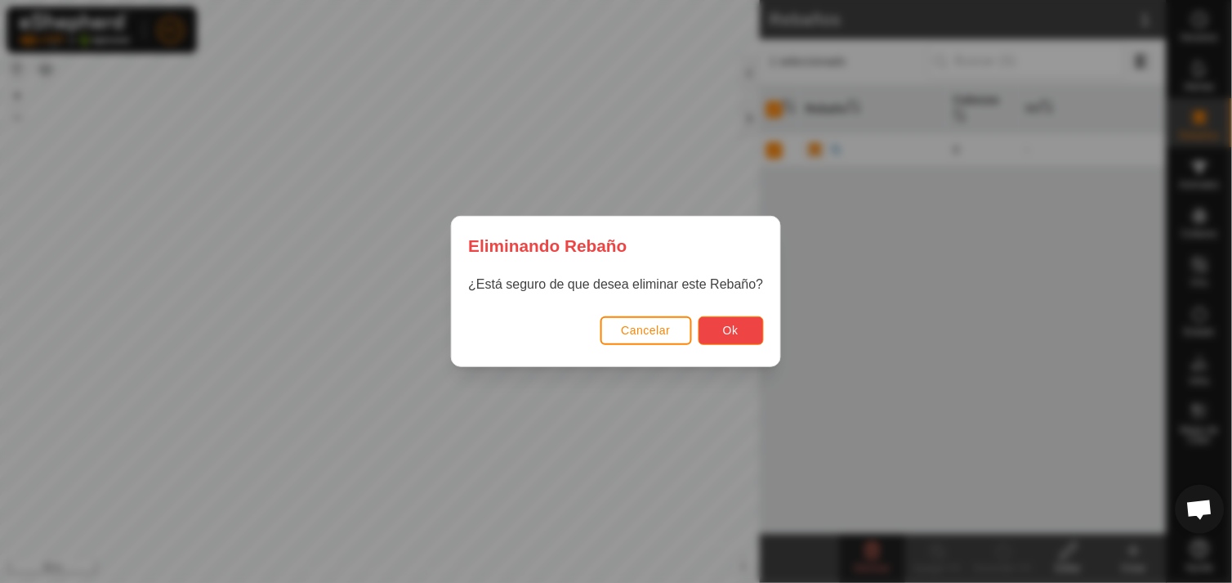
click at [739, 329] on button "Ok" at bounding box center [731, 330] width 65 height 29
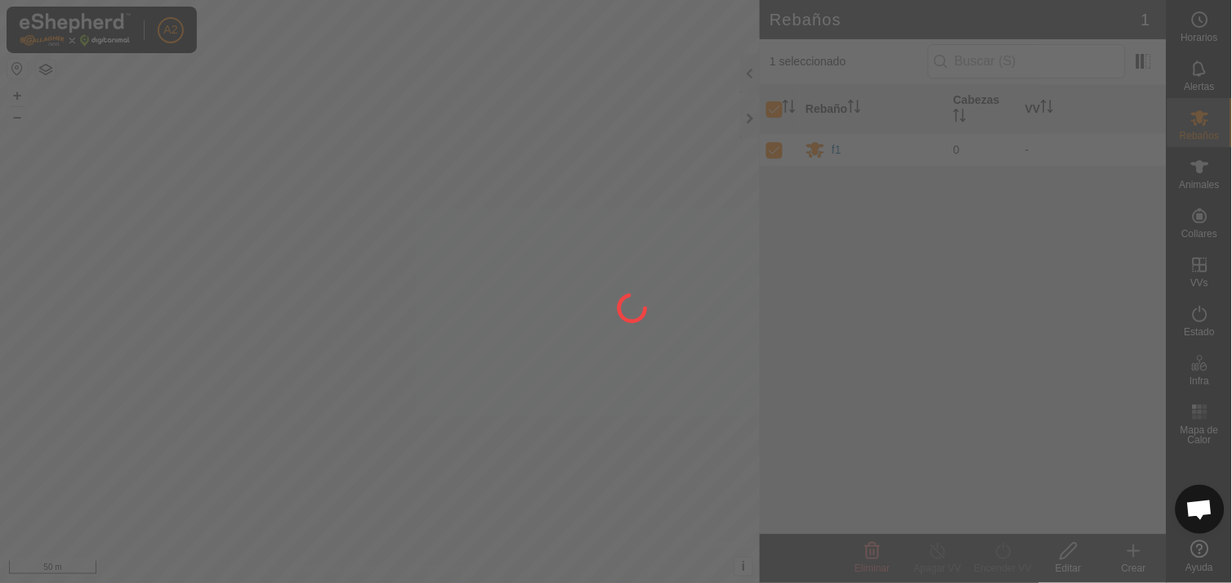
checkbox input "false"
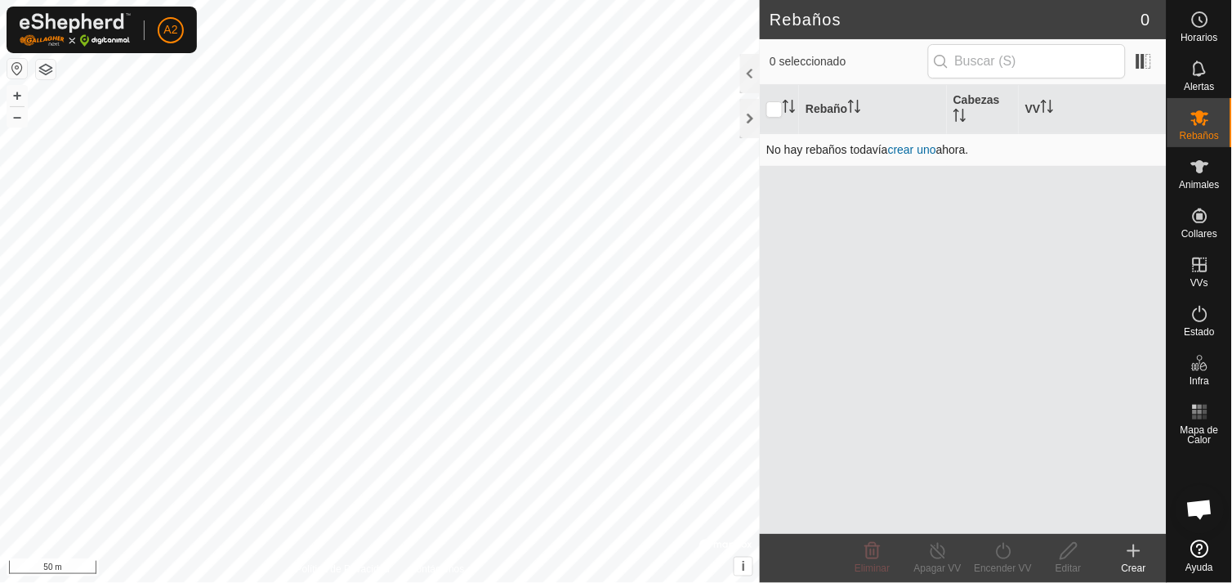
click at [916, 147] on link "crear uno" at bounding box center [912, 149] width 48 height 13
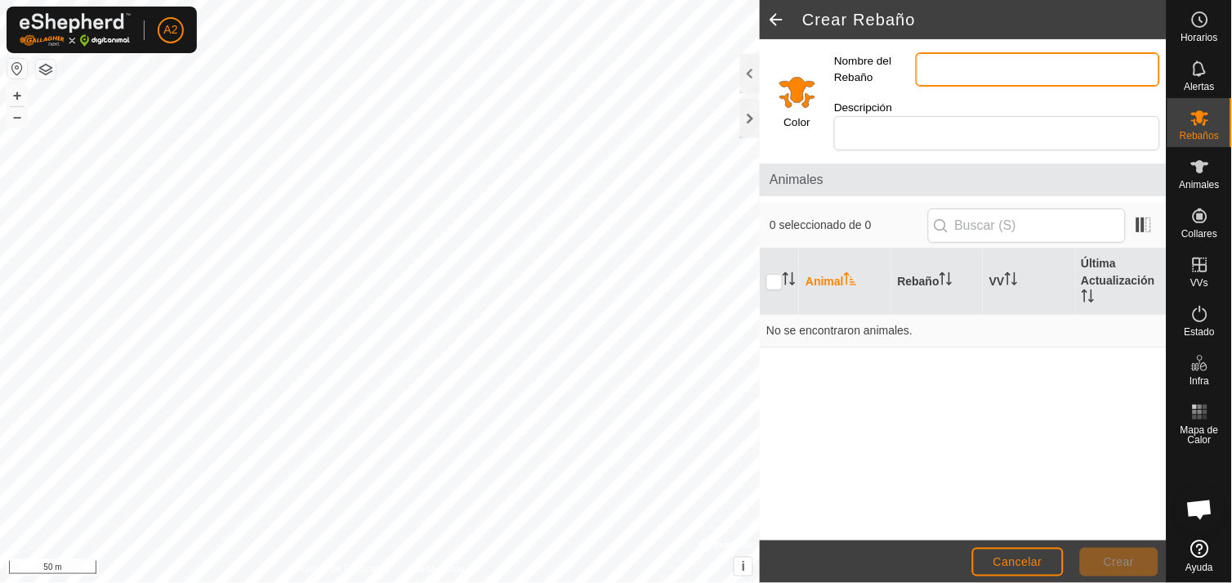
click at [945, 68] on input "Nombre del Rebaño" at bounding box center [1038, 69] width 244 height 34
type input "el [PERSON_NAME]"
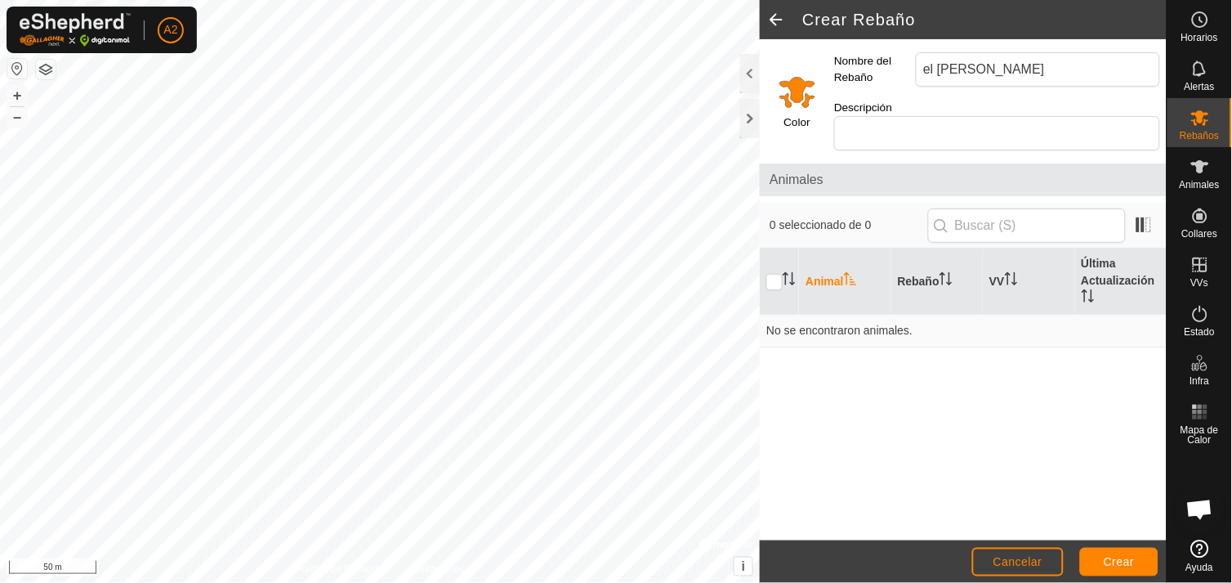
click at [812, 170] on span "Animales" at bounding box center [963, 180] width 387 height 20
click at [1034, 208] on input "text" at bounding box center [1027, 225] width 198 height 34
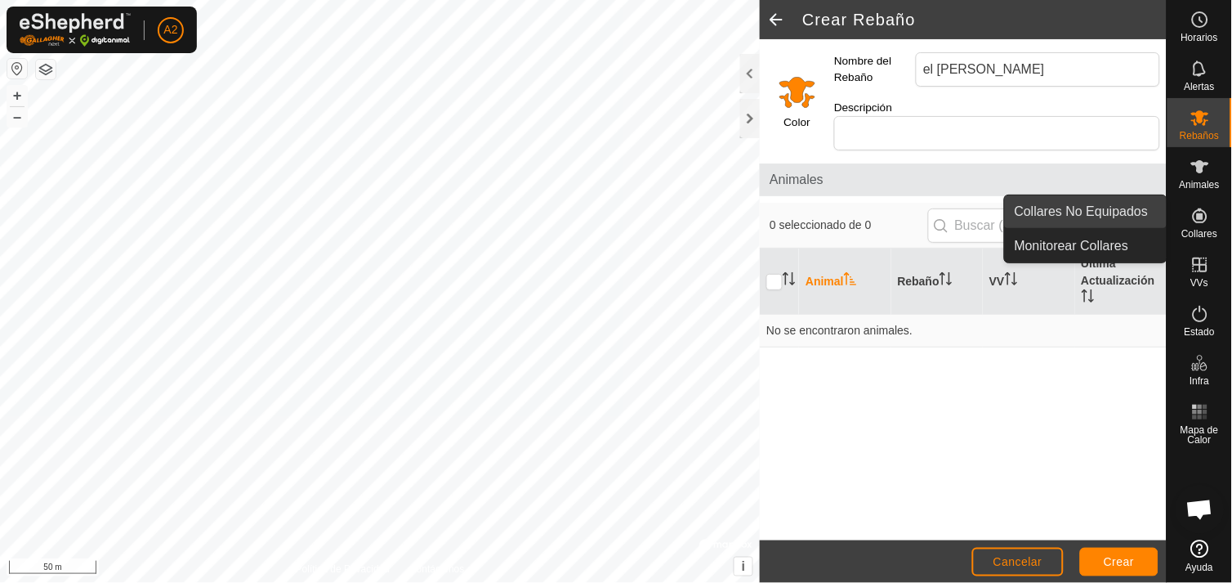
click at [1148, 203] on link "Collares No Equipados" at bounding box center [1086, 211] width 162 height 33
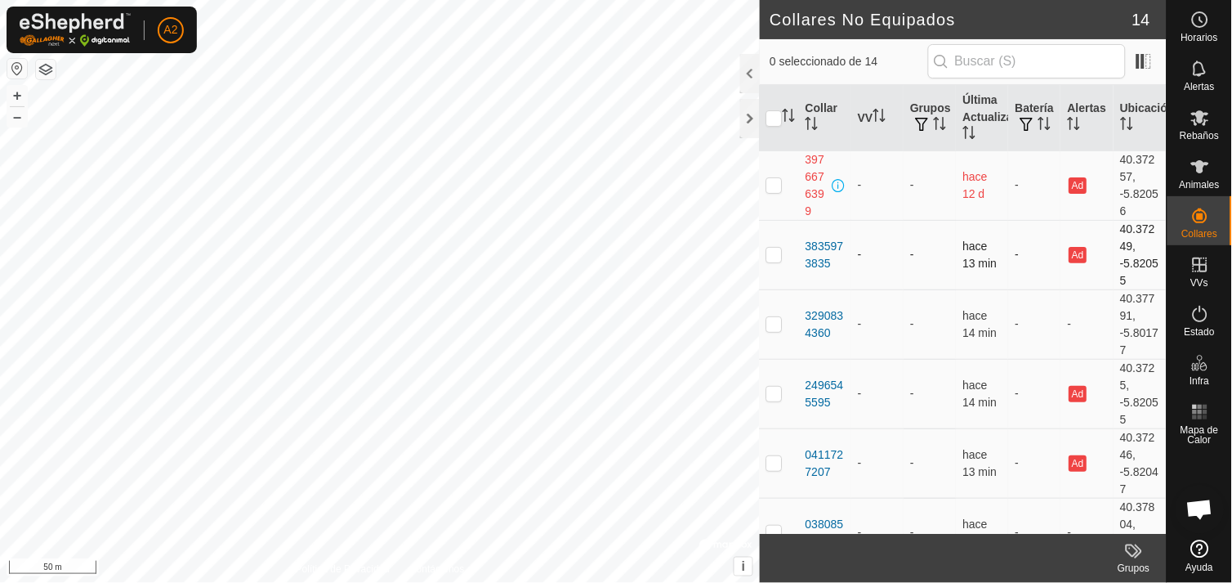
click at [773, 255] on p-checkbox at bounding box center [774, 254] width 16 height 13
checkbox input "true"
click at [768, 325] on p-checkbox at bounding box center [774, 323] width 16 height 13
checkbox input "true"
click at [779, 394] on p-checkbox at bounding box center [774, 392] width 16 height 13
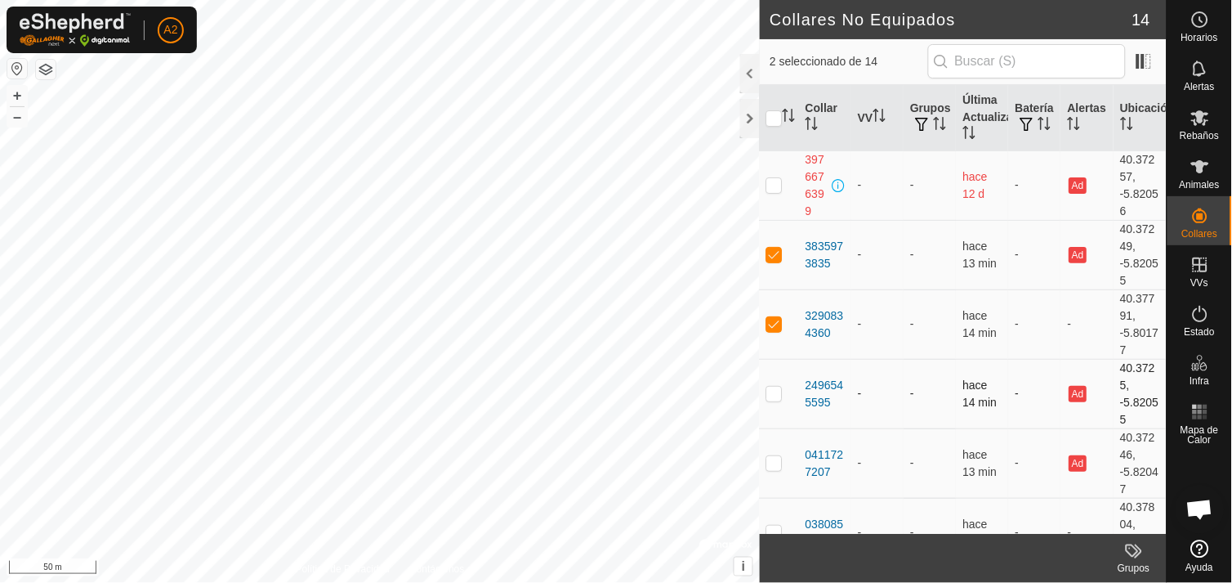
checkbox input "true"
click at [776, 464] on p-checkbox at bounding box center [774, 462] width 16 height 13
checkbox input "true"
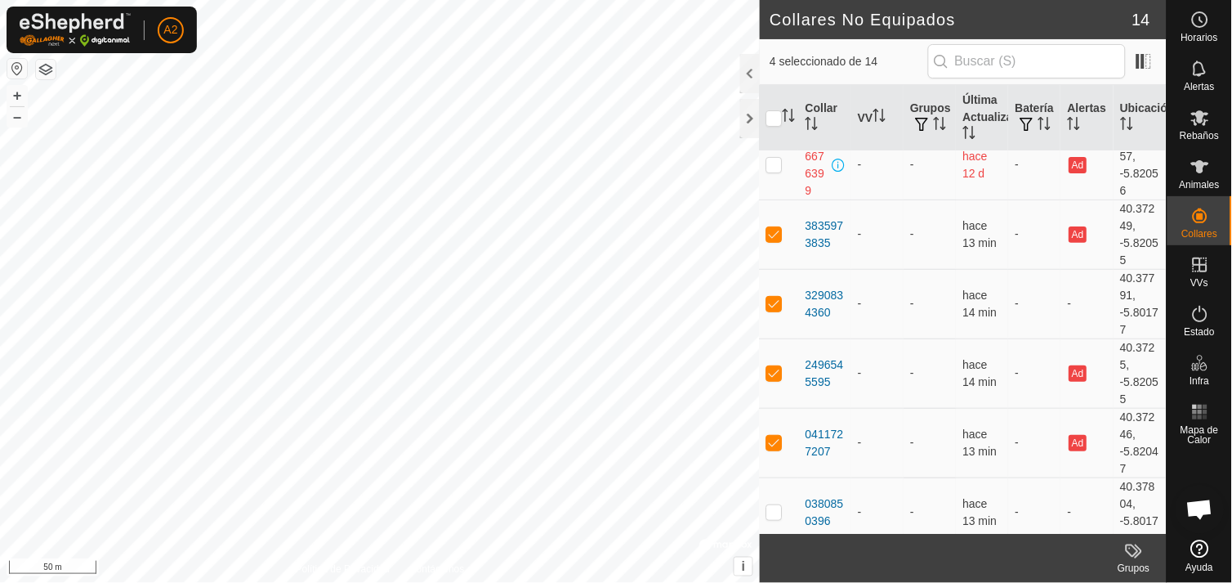
scroll to position [36, 0]
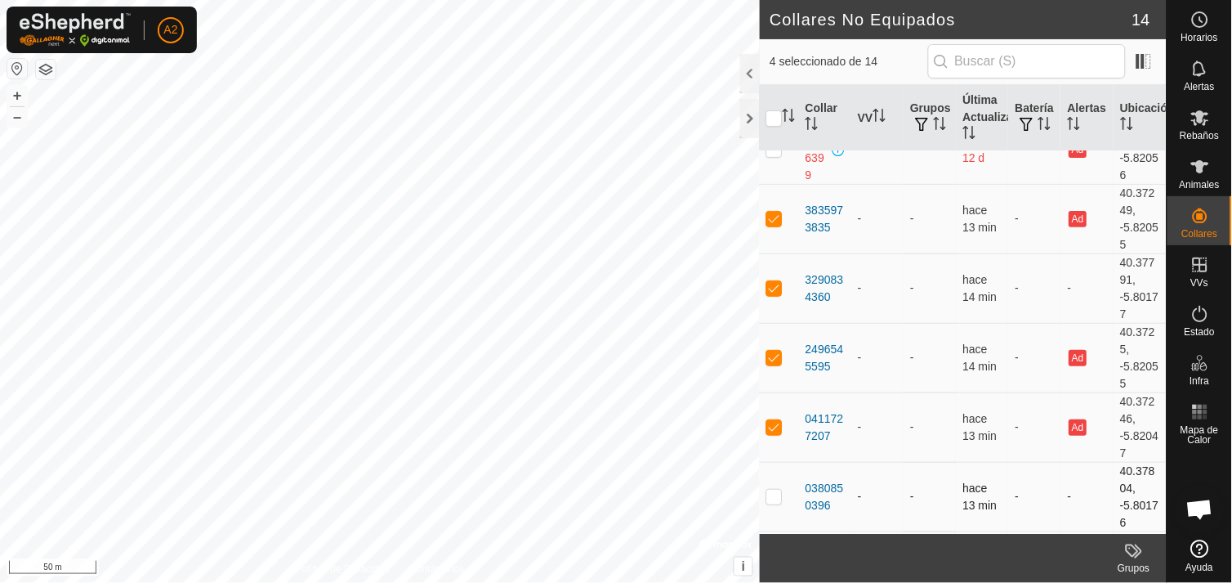
click at [772, 498] on p-checkbox at bounding box center [774, 495] width 16 height 13
checkbox input "true"
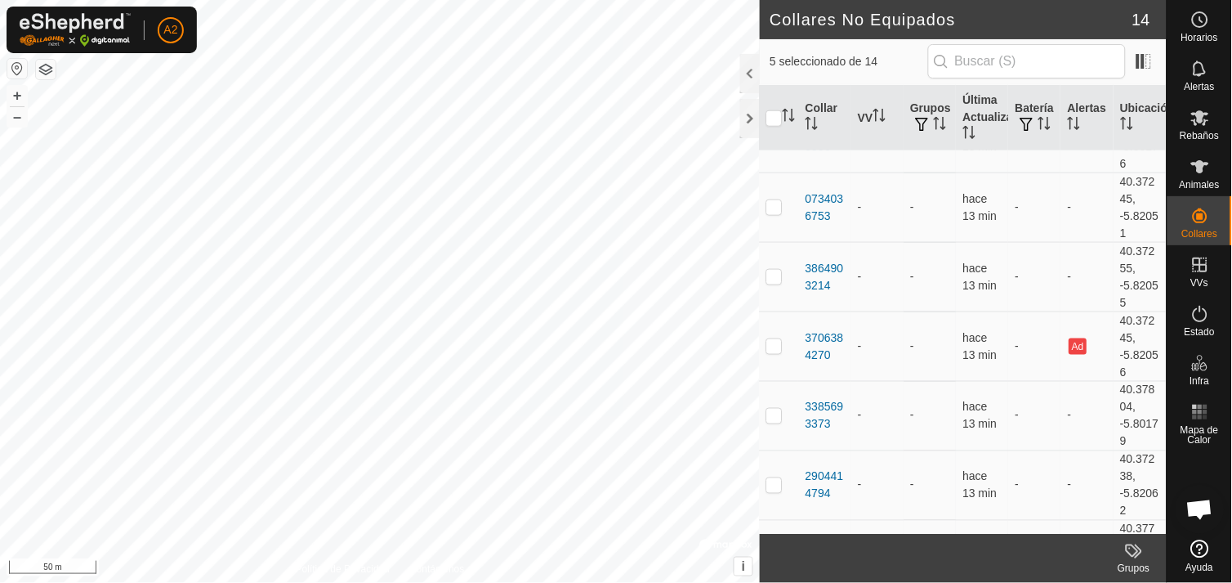
scroll to position [399, 0]
click at [775, 200] on p-checkbox at bounding box center [774, 202] width 16 height 13
checkbox input "true"
click at [779, 275] on p-checkbox at bounding box center [774, 272] width 16 height 13
checkbox input "true"
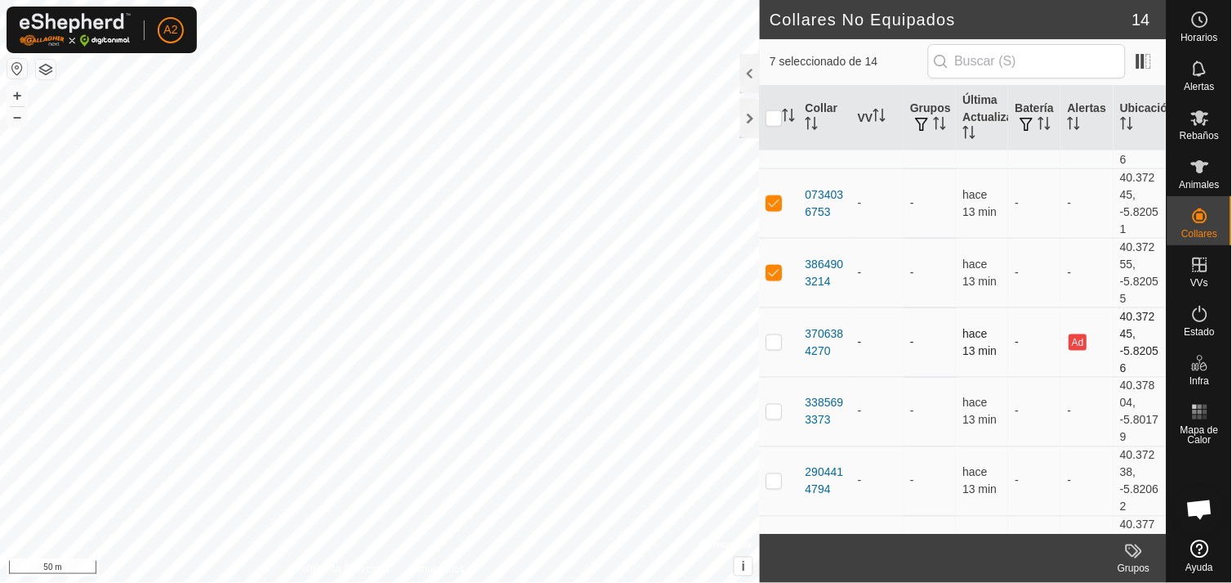
click at [775, 338] on p-checkbox at bounding box center [774, 341] width 16 height 13
checkbox input "true"
click at [774, 418] on p-tablecheckbox at bounding box center [774, 410] width 16 height 13
checkbox input "true"
click at [776, 484] on p-checkbox at bounding box center [774, 480] width 16 height 13
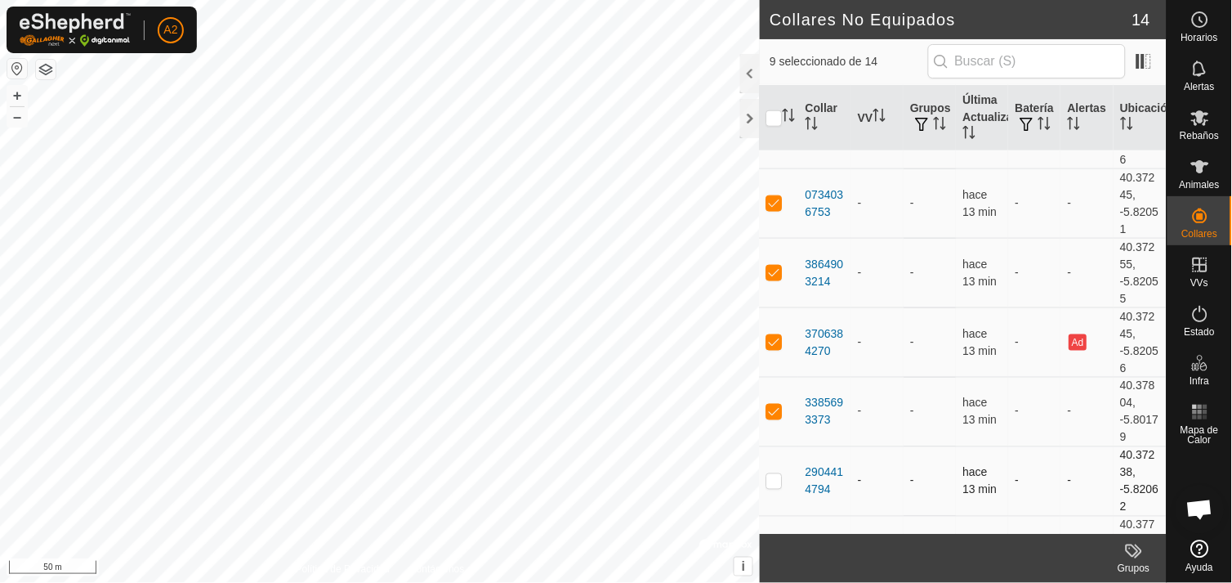
checkbox input "true"
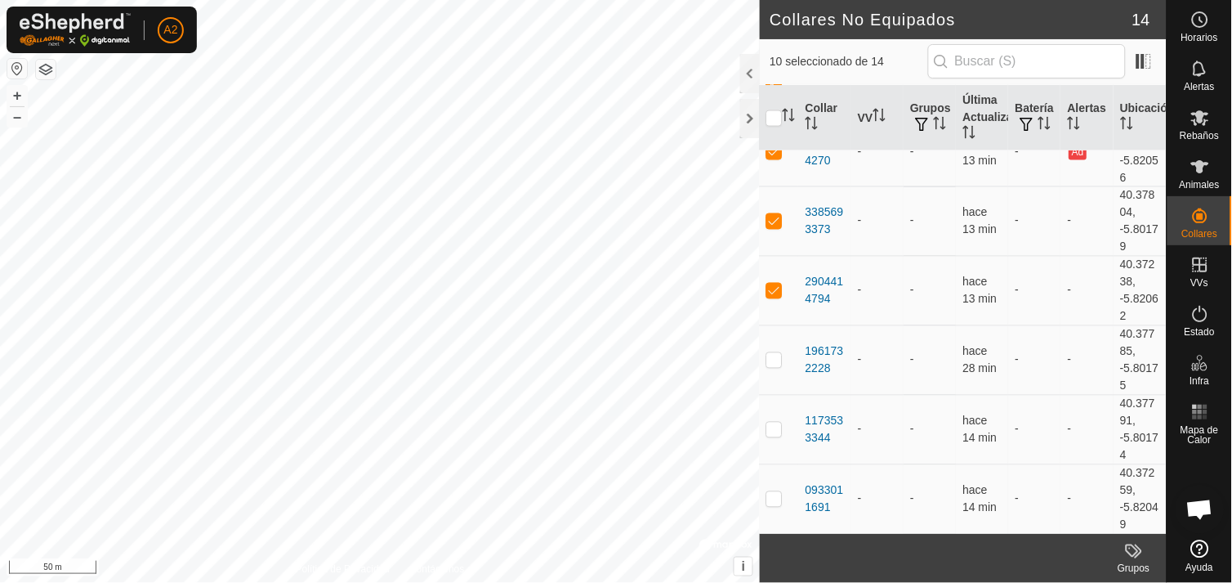
scroll to position [591, 0]
click at [776, 360] on p-checkbox at bounding box center [774, 358] width 16 height 13
checkbox input "true"
click at [780, 426] on p-checkbox at bounding box center [774, 428] width 16 height 13
checkbox input "true"
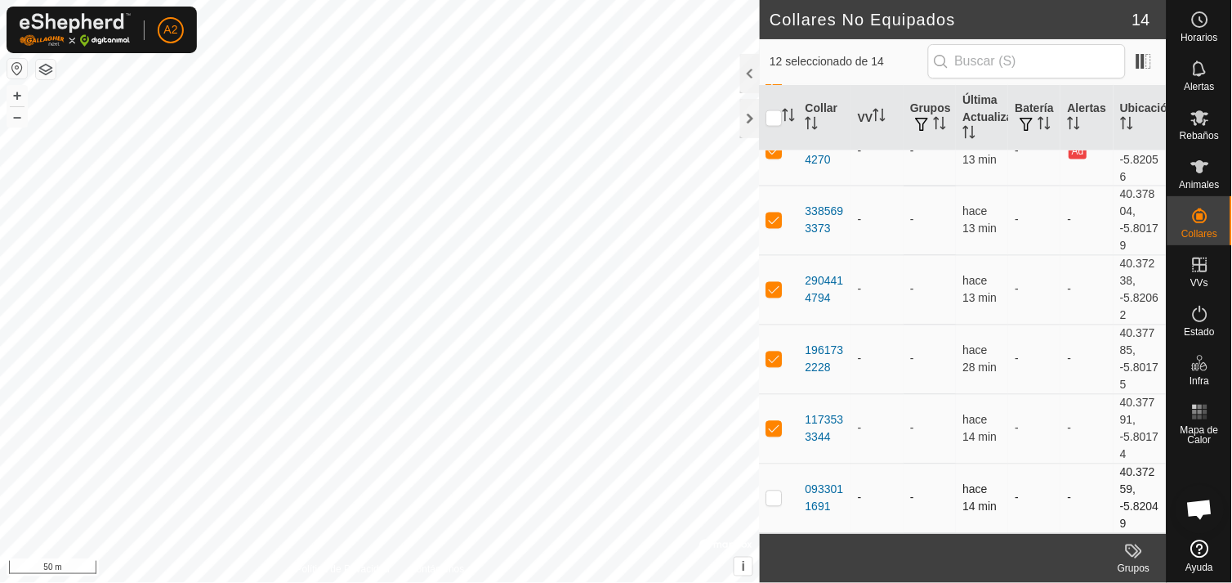
click at [774, 497] on p-checkbox at bounding box center [774, 497] width 16 height 13
checkbox input "true"
click at [757, 111] on div at bounding box center [750, 118] width 20 height 39
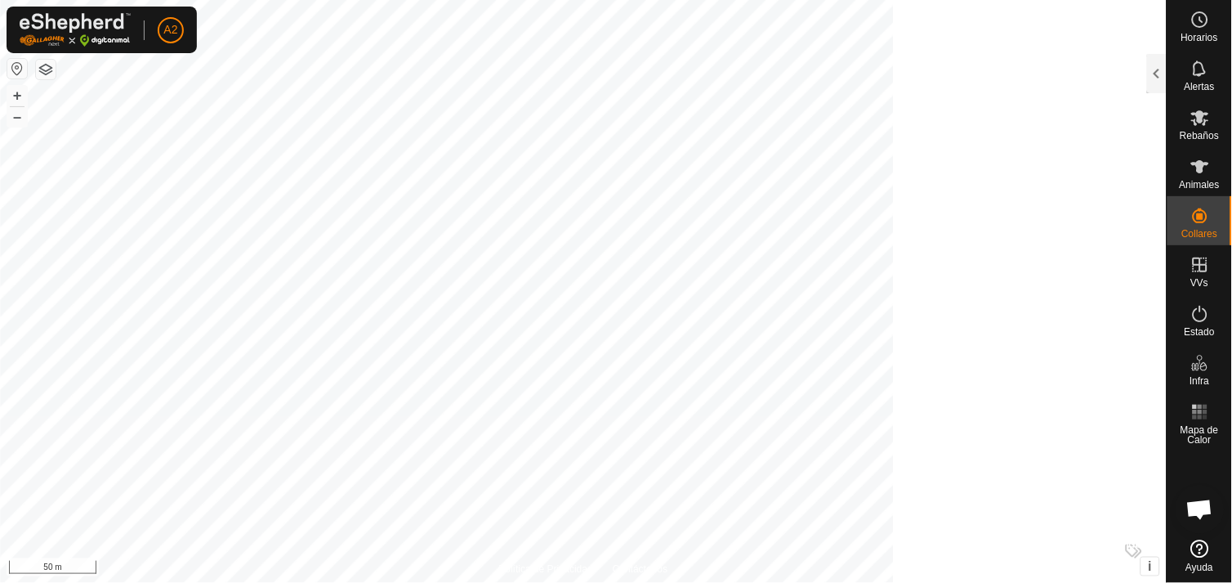
scroll to position [2245, 0]
click at [1202, 117] on icon at bounding box center [1200, 118] width 18 height 16
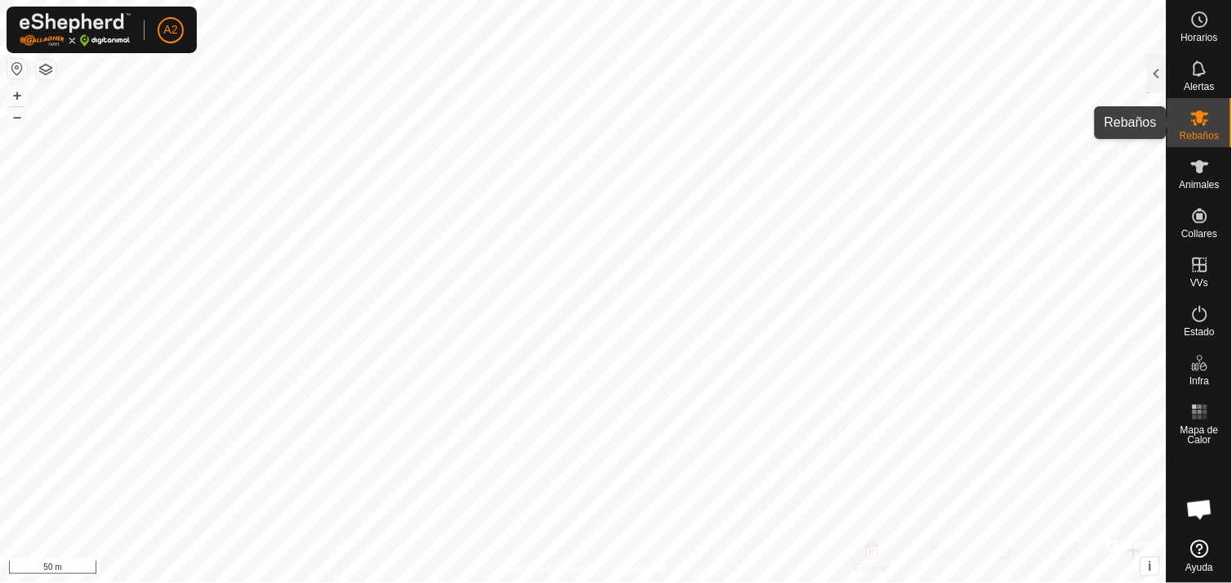
click at [1202, 117] on icon at bounding box center [1200, 118] width 18 height 16
click at [1160, 67] on div at bounding box center [1157, 73] width 20 height 39
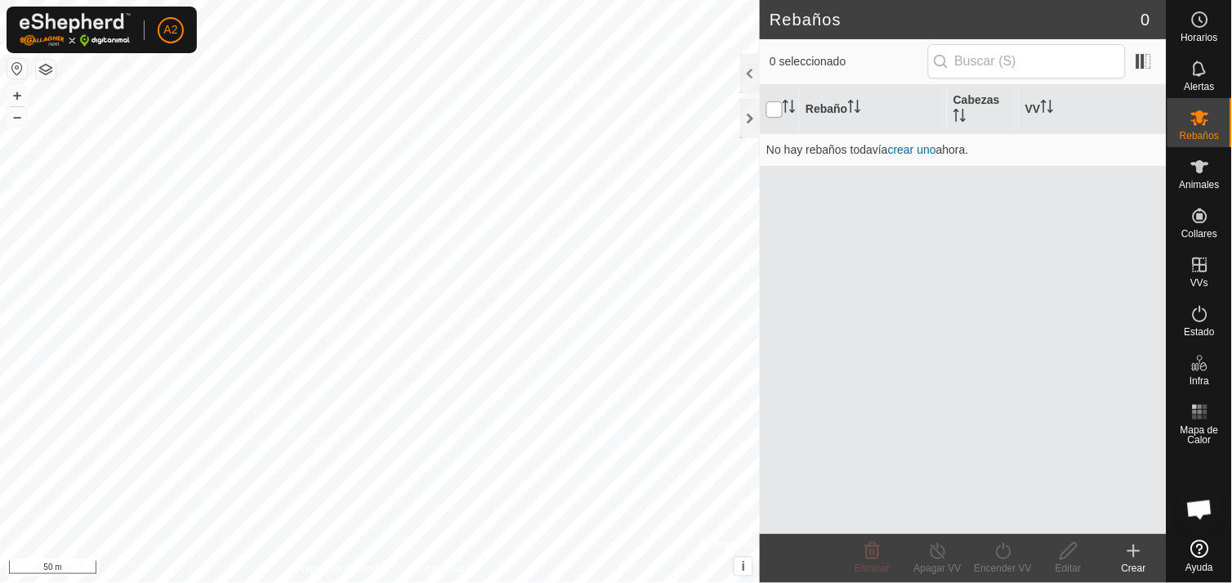
click at [775, 109] on input "checkbox" at bounding box center [774, 109] width 16 height 16
checkbox input "false"
click at [922, 154] on link "crear uno" at bounding box center [912, 149] width 48 height 13
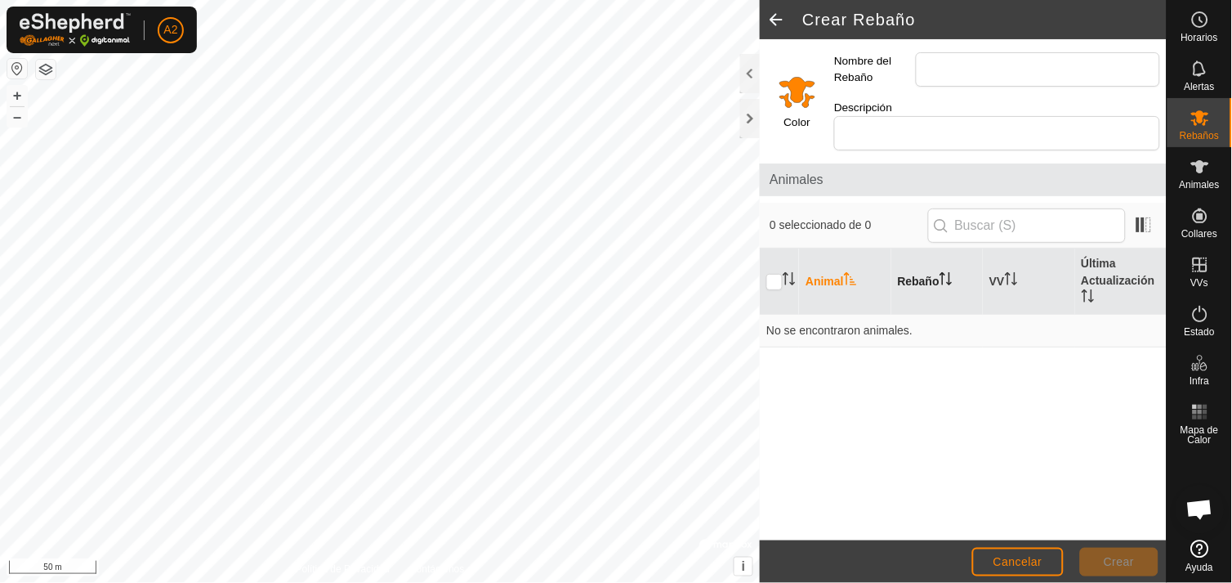
click at [919, 263] on th "Rebaño" at bounding box center [937, 281] width 92 height 66
click at [829, 262] on th "Animal" at bounding box center [845, 281] width 92 height 66
click at [927, 71] on input "Nombre del Rebaño" at bounding box center [1038, 69] width 244 height 34
type input "el [PERSON_NAME]"
click at [1106, 559] on span "Crear" at bounding box center [1119, 561] width 31 height 13
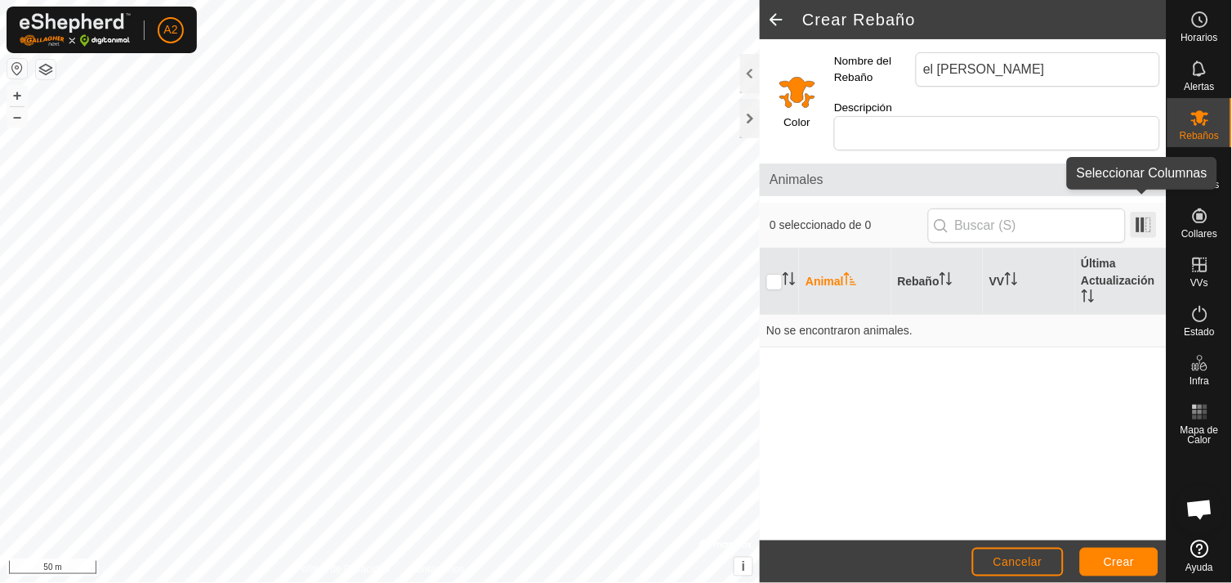
click at [1145, 212] on span at bounding box center [1144, 225] width 26 height 26
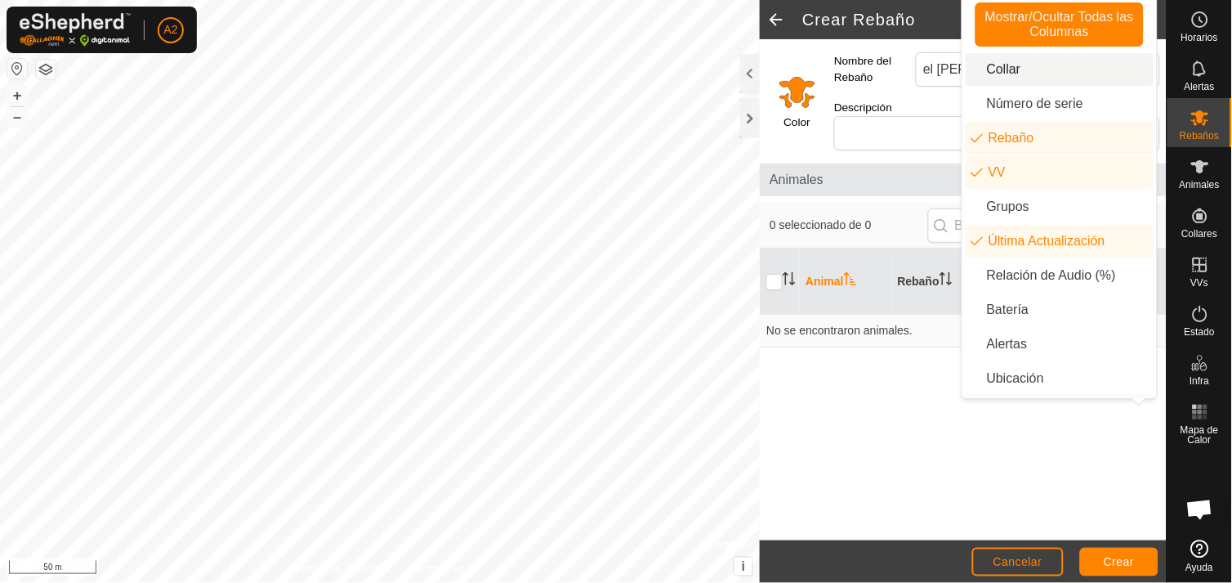
click at [1008, 72] on li "Collar" at bounding box center [1060, 69] width 188 height 33
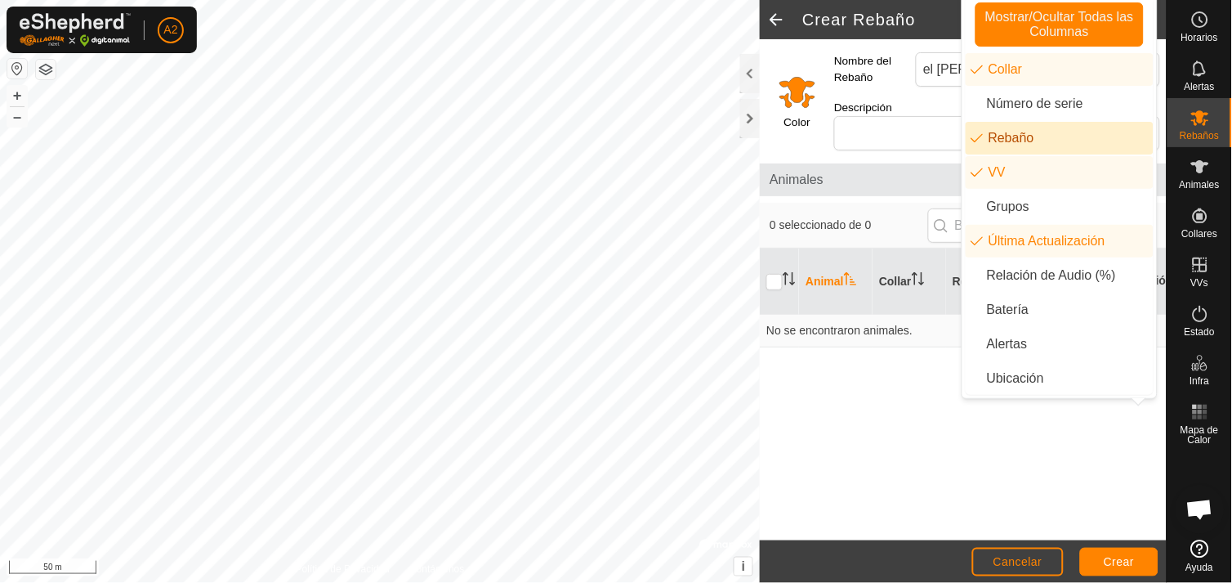
click at [1017, 142] on li "Rebaño" at bounding box center [1060, 138] width 188 height 33
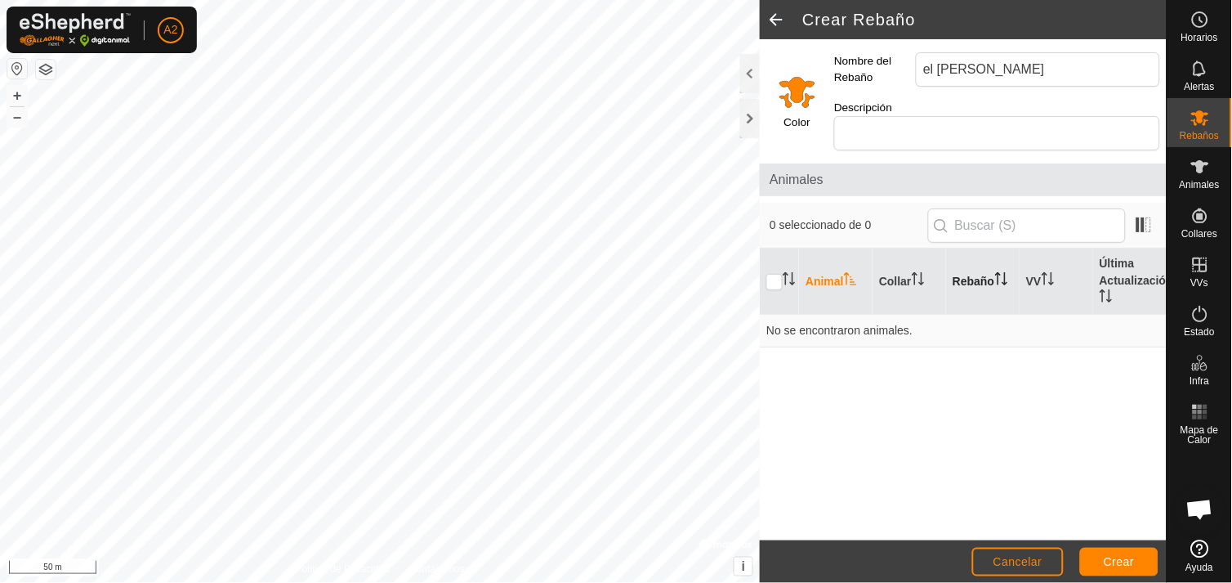
click at [973, 261] on th "Rebaño" at bounding box center [983, 281] width 74 height 66
click at [1120, 556] on span "Crear" at bounding box center [1119, 561] width 31 height 13
click at [1198, 164] on icon at bounding box center [1200, 166] width 18 height 13
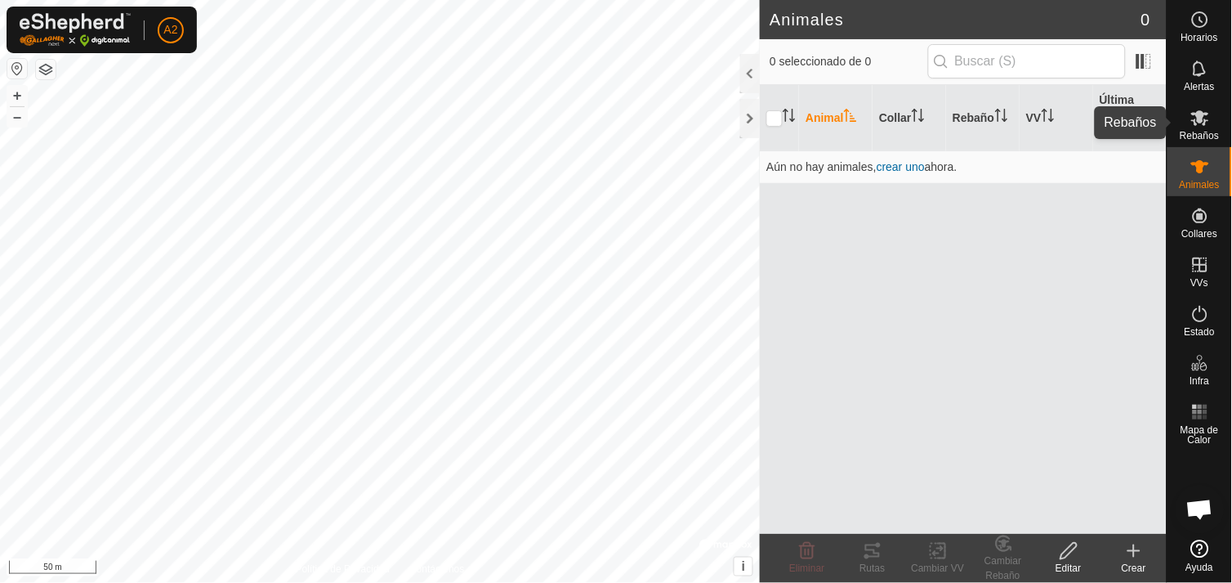
click at [1193, 120] on icon at bounding box center [1200, 118] width 18 height 16
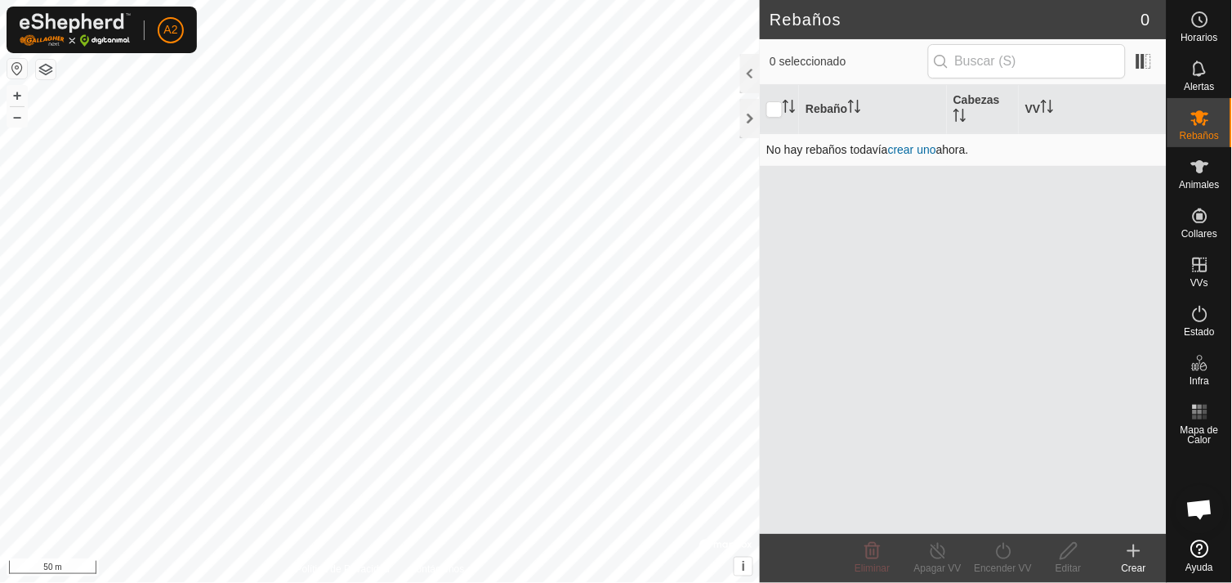
click at [924, 147] on link "crear uno" at bounding box center [912, 149] width 48 height 13
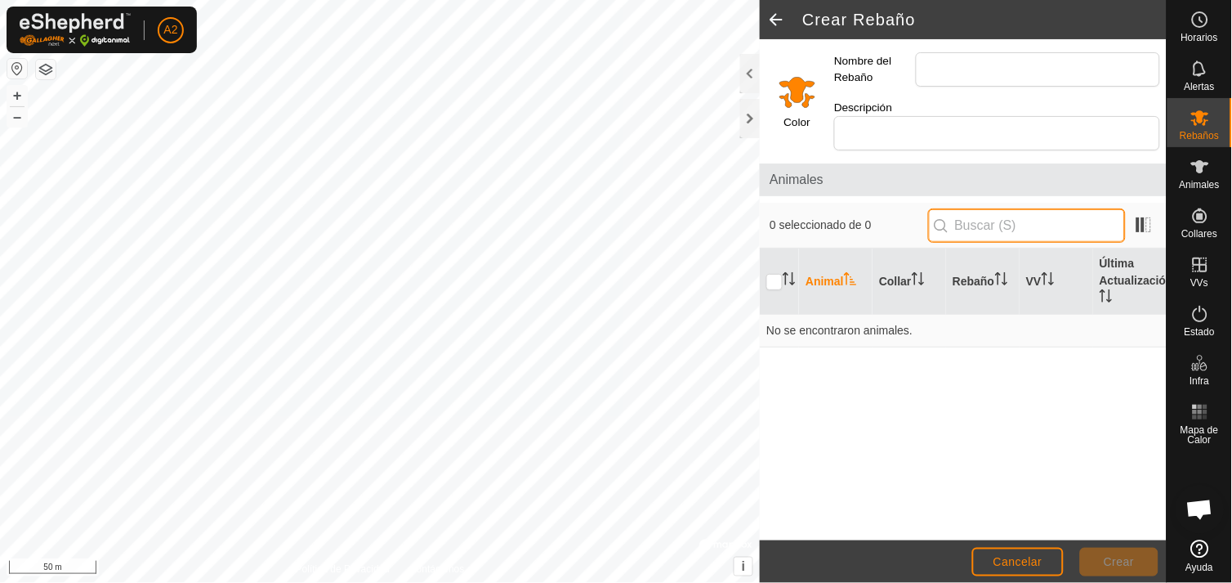
click at [998, 213] on input "text" at bounding box center [1027, 225] width 198 height 34
type input "1"
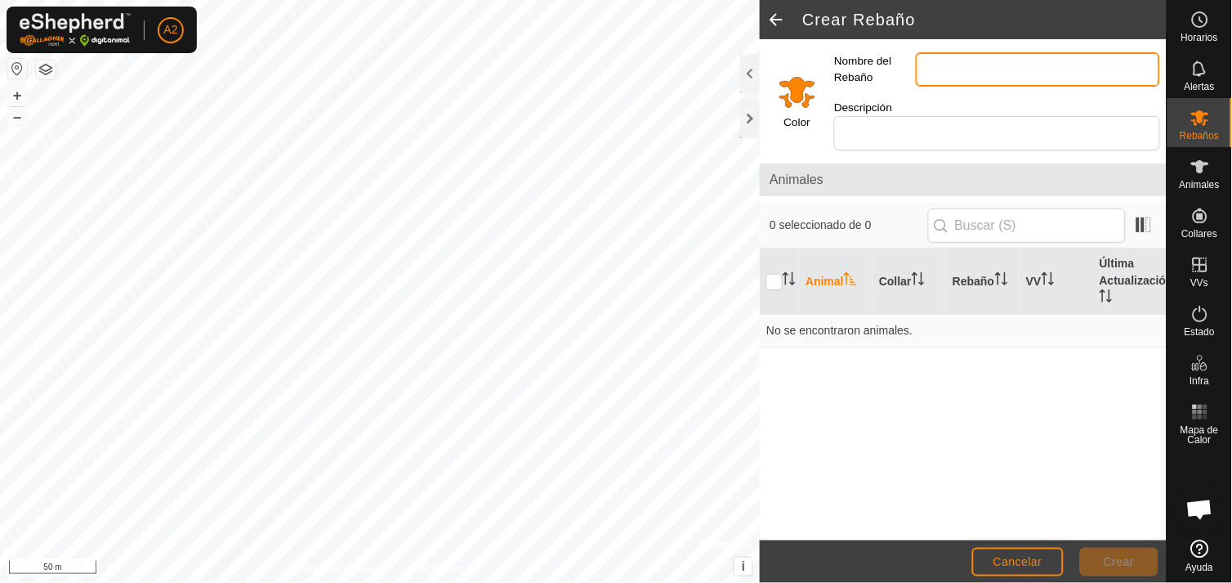
click at [954, 66] on input "Nombre del Rebaño" at bounding box center [1038, 69] width 244 height 34
type input "el [PERSON_NAME]"
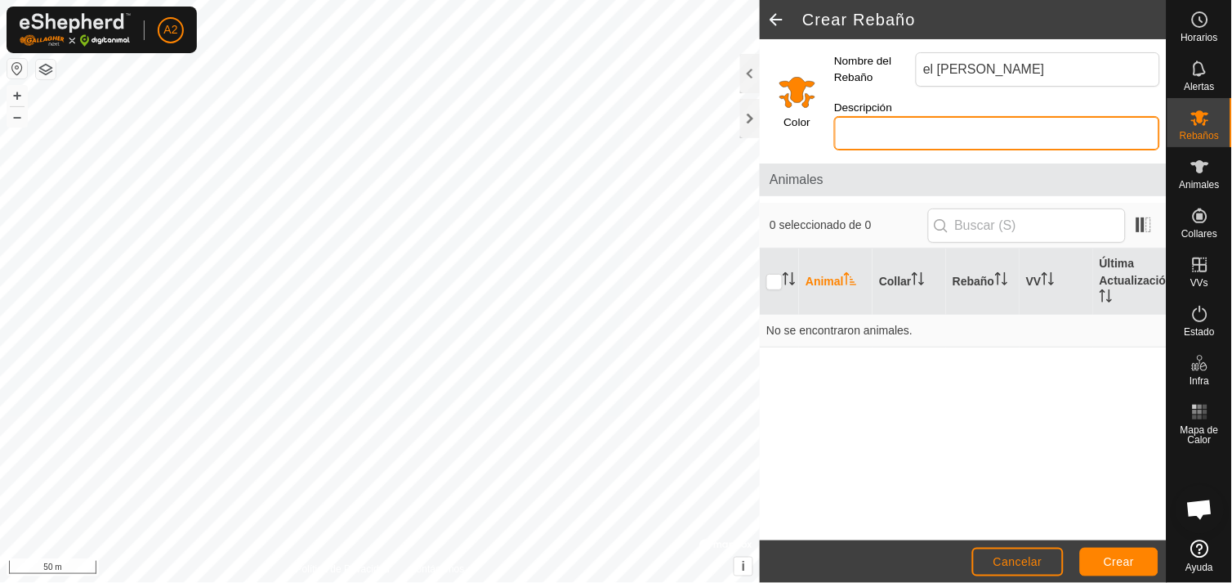
click at [968, 124] on input "Descripción" at bounding box center [997, 133] width 326 height 34
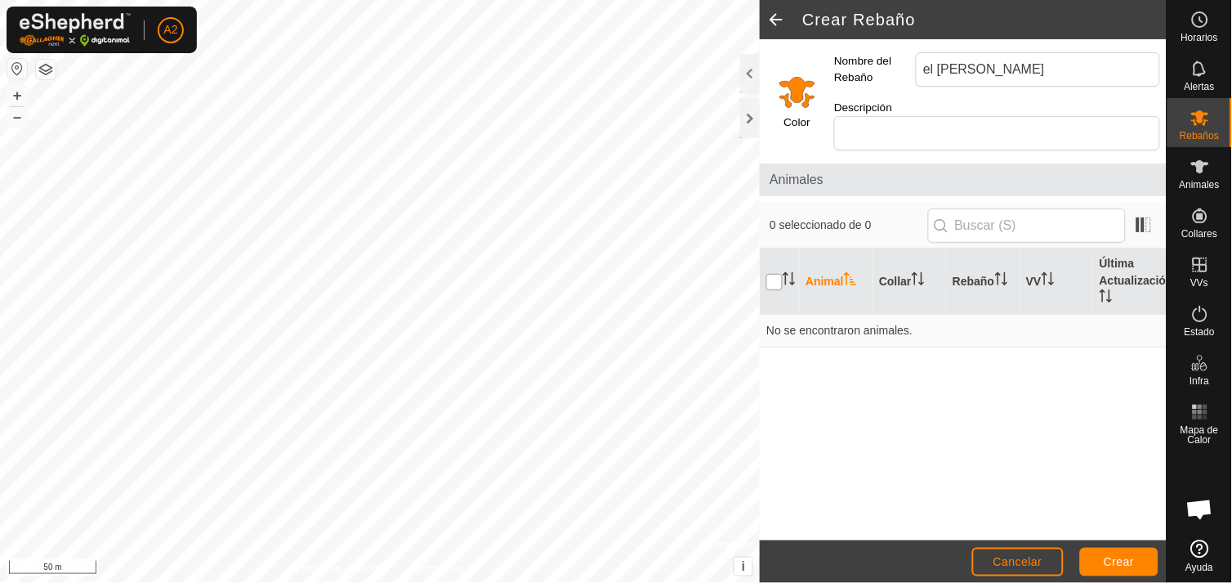
click at [771, 274] on input "checkbox" at bounding box center [774, 282] width 16 height 16
checkbox input "true"
click at [1009, 208] on input "text" at bounding box center [1027, 225] width 198 height 34
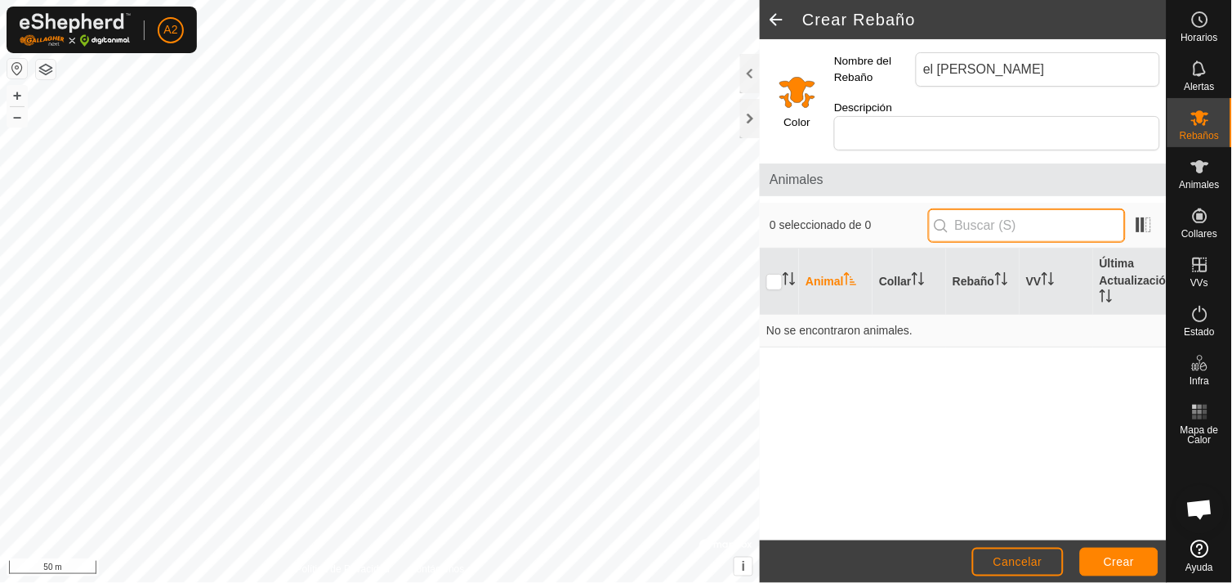
type input "1"
click at [1057, 221] on input "KKJJLJLJ" at bounding box center [1027, 225] width 198 height 34
type input "K"
click at [1039, 551] on button "Cancelar" at bounding box center [1018, 561] width 92 height 29
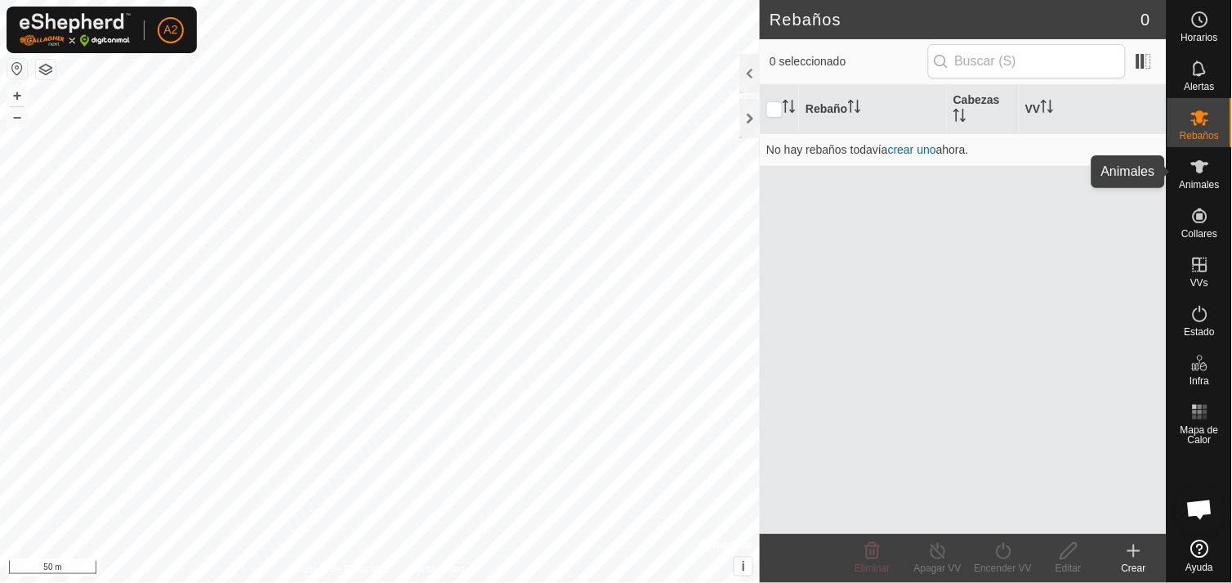
click at [1203, 170] on icon at bounding box center [1200, 166] width 18 height 13
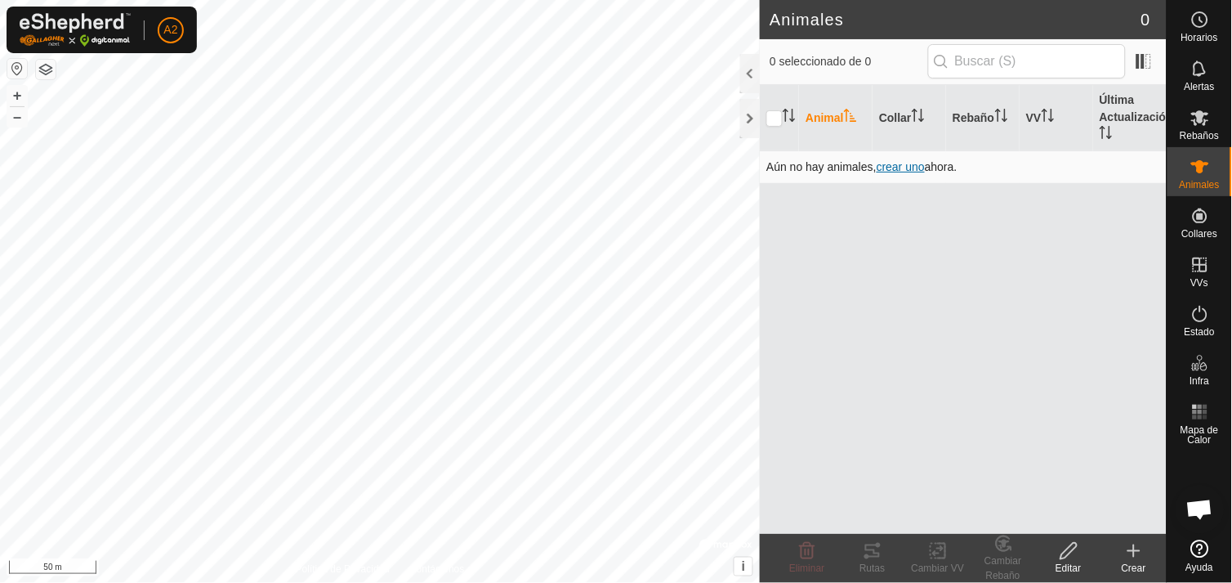
click at [901, 164] on span "crear uno" at bounding box center [901, 166] width 48 height 13
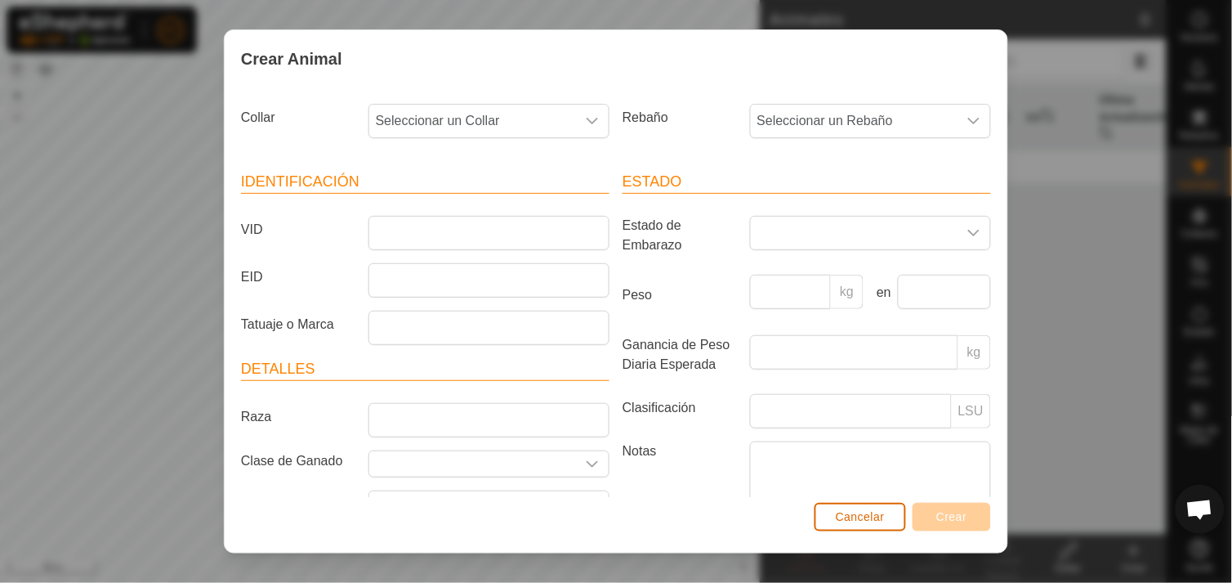
click at [869, 516] on span "Cancelar" at bounding box center [860, 516] width 49 height 13
